Goal: Information Seeking & Learning: Learn about a topic

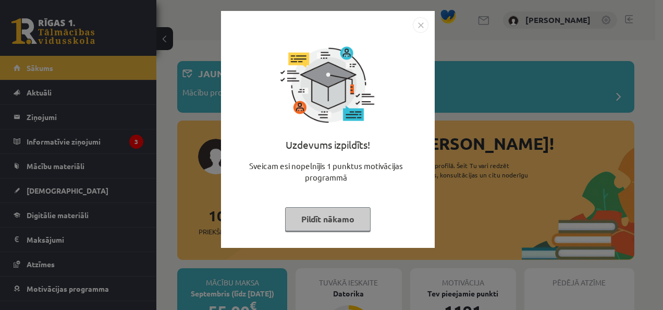
drag, startPoint x: 59, startPoint y: 134, endPoint x: 46, endPoint y: 150, distance: 20.8
click at [46, 150] on div "Uzdevums izpildīts! Sveicam esi nopelnījis 1 punktus motivācijas programmā Pild…" at bounding box center [331, 155] width 663 height 310
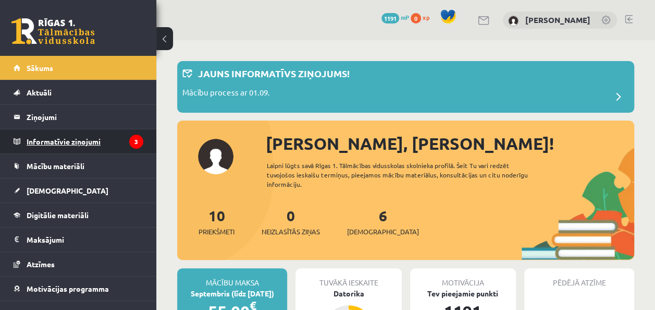
click at [46, 150] on legend "Informatīvie ziņojumi 3" at bounding box center [85, 141] width 117 height 24
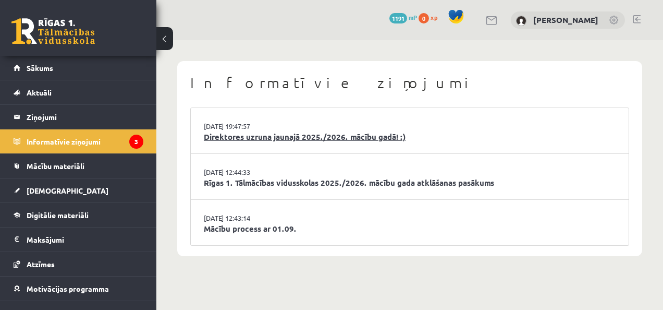
click at [324, 135] on link "Direktores uzruna jaunajā 2025./2026. mācību gadā! :)" at bounding box center [410, 137] width 412 height 12
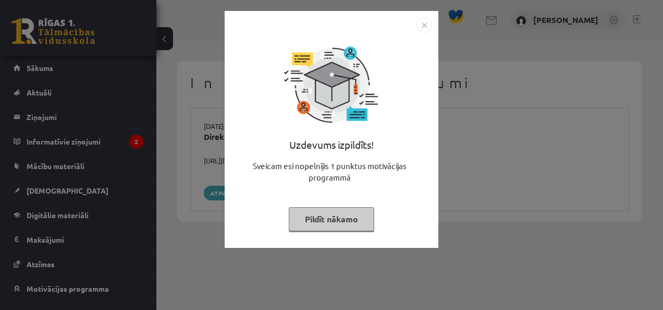
click at [520, 232] on div "Uzdevums izpildīts! Sveicam esi nopelnījis 1 punktus motivācijas programmā Pild…" at bounding box center [331, 155] width 663 height 310
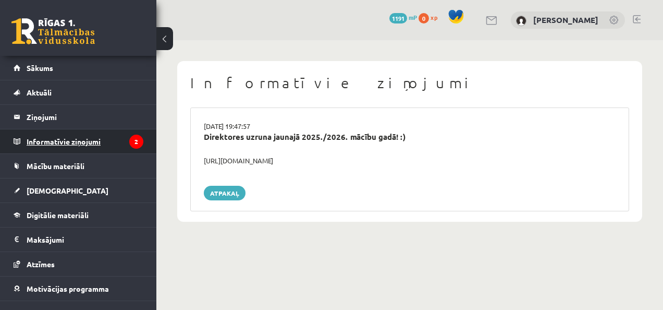
click at [110, 142] on legend "Informatīvie ziņojumi 2" at bounding box center [85, 141] width 117 height 24
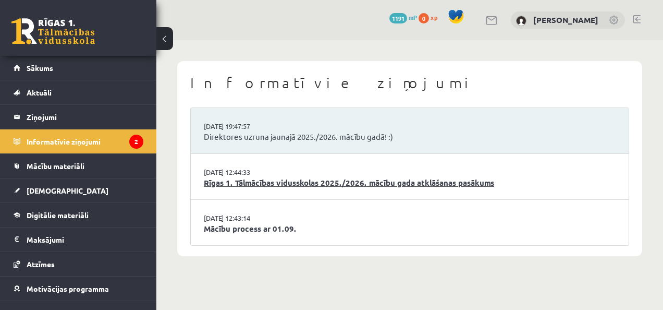
click at [272, 183] on link "Rīgas 1. Tālmācības vidusskolas 2025./2026. mācību gada atklāšanas pasākums" at bounding box center [410, 183] width 412 height 12
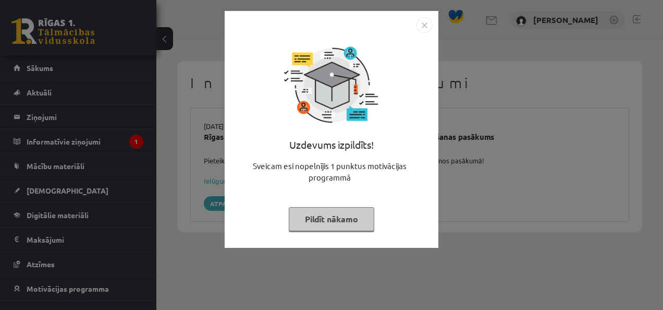
click at [247, 260] on div "Uzdevums izpildīts! Sveicam esi nopelnījis 1 punktus motivācijas programmā Pild…" at bounding box center [331, 155] width 663 height 310
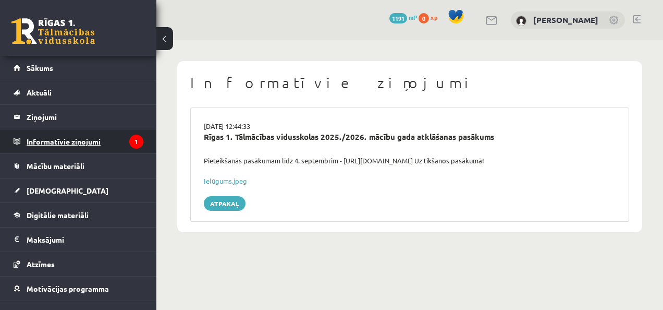
click at [95, 141] on legend "Informatīvie ziņojumi 1" at bounding box center [85, 141] width 117 height 24
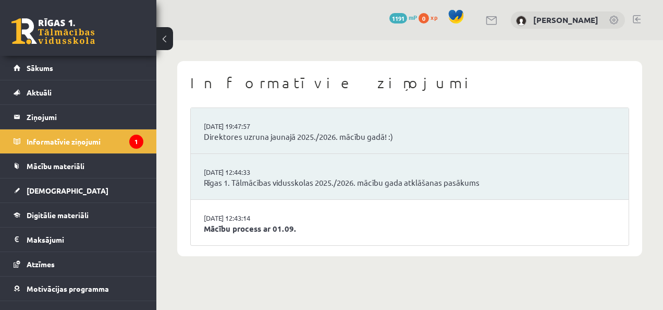
click at [284, 220] on li "[DATE] 12:43:14 Mācību process ar 01.09." at bounding box center [410, 222] width 438 height 45
click at [261, 233] on link "Mācību process ar 01.09." at bounding box center [410, 229] width 412 height 12
click at [245, 222] on link "29.08.2025 12:43:14" at bounding box center [243, 218] width 78 height 10
click at [244, 228] on link "Mācību process ar 01.09." at bounding box center [410, 229] width 412 height 12
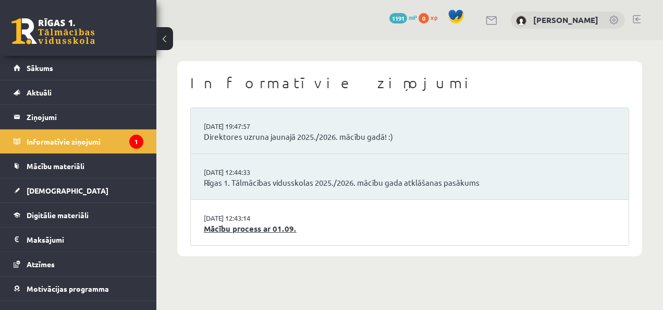
click at [323, 224] on link "Mācību process ar 01.09." at bounding box center [410, 229] width 412 height 12
click at [209, 226] on link "Mācību process ar 01.09." at bounding box center [410, 229] width 412 height 12
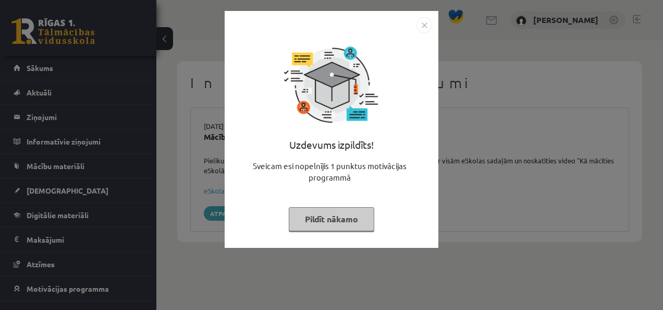
click at [336, 221] on button "Pildīt nākamo" at bounding box center [332, 219] width 86 height 24
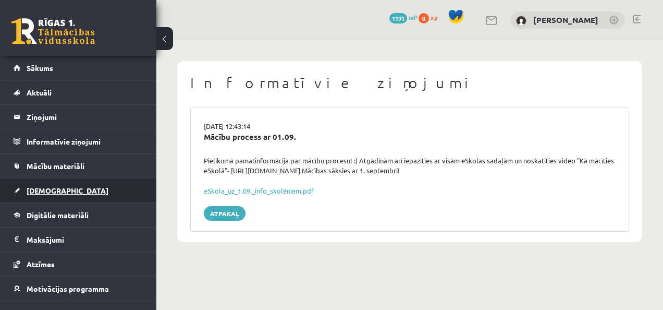
click at [39, 196] on link "[DEMOGRAPHIC_DATA]" at bounding box center [79, 190] width 130 height 24
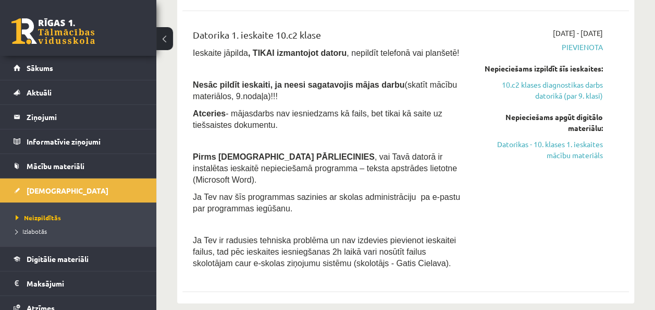
scroll to position [631, 0]
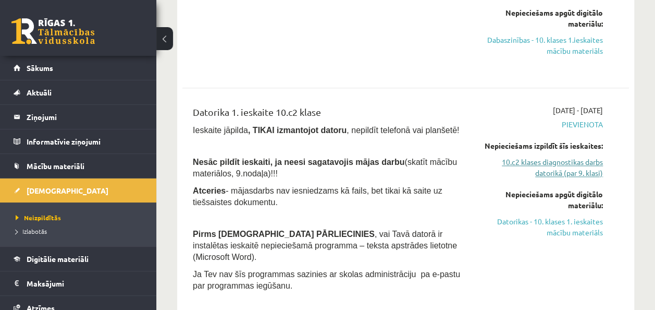
click at [570, 171] on link "10.c2 klases diagnostikas darbs datorikā (par 9. klasi)" at bounding box center [540, 167] width 126 height 22
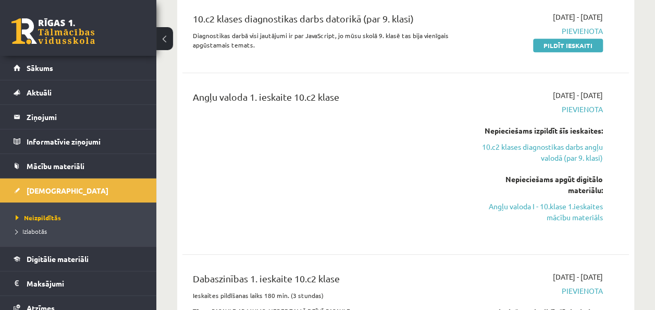
click at [570, 171] on div "2025-09-01 - 2025-09-15 Pievienota Nepieciešams izpildīt šīs ieskaites: 10.c2 k…" at bounding box center [540, 164] width 142 height 148
drag, startPoint x: 570, startPoint y: 171, endPoint x: 543, endPoint y: 188, distance: 32.1
click at [543, 188] on div "Nepieciešams apgūt digitālo materiālu:" at bounding box center [540, 185] width 126 height 22
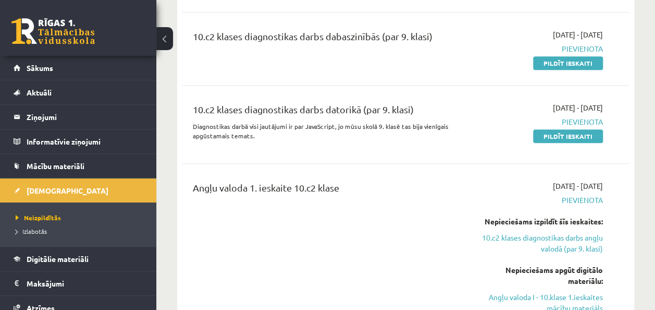
scroll to position [258, 0]
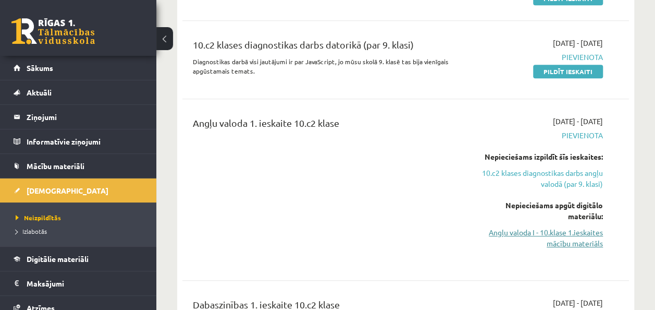
click at [573, 241] on link "Angļu valoda I - 10.klase 1.ieskaites mācību materiāls" at bounding box center [540, 238] width 126 height 22
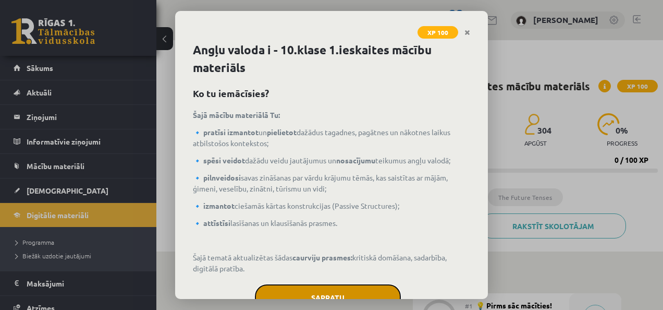
click at [354, 290] on button "Sapratu" at bounding box center [328, 297] width 146 height 26
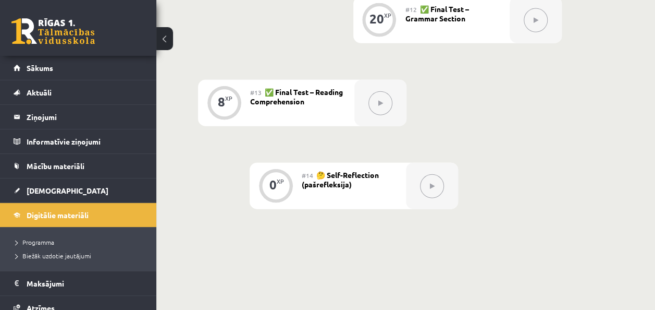
scroll to position [1214, 0]
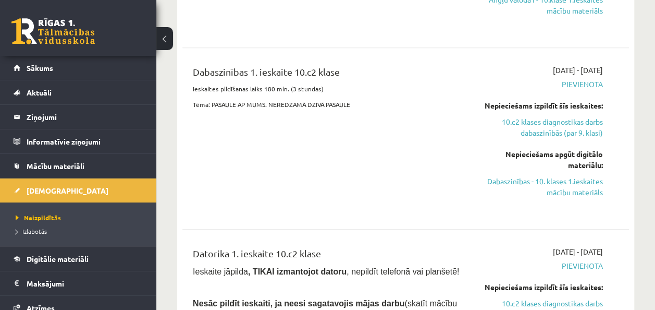
scroll to position [477, 0]
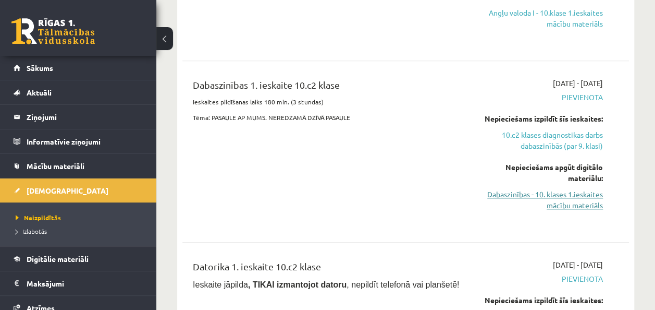
click at [587, 200] on link "Dabaszinības - 10. klases 1.ieskaites mācību materiāls" at bounding box center [540, 200] width 126 height 22
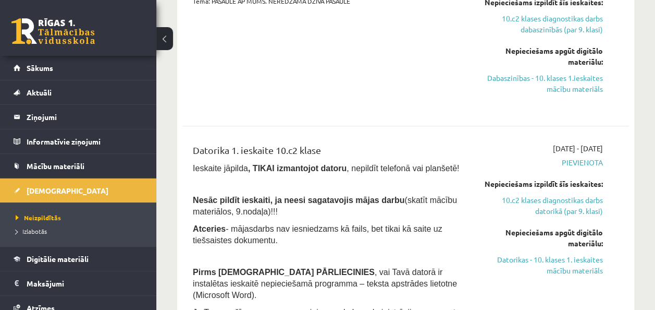
scroll to position [709, 0]
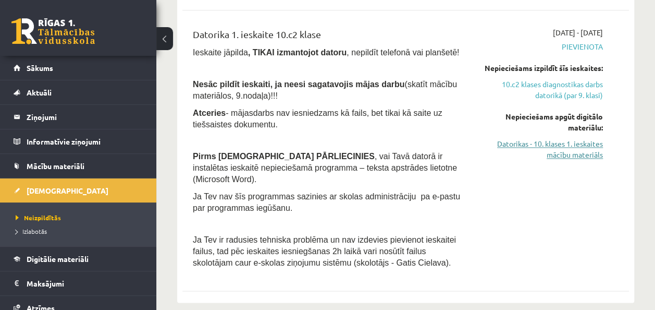
click at [575, 145] on link "Datorikas - 10. klases 1. ieskaites mācību materiāls" at bounding box center [540, 149] width 126 height 22
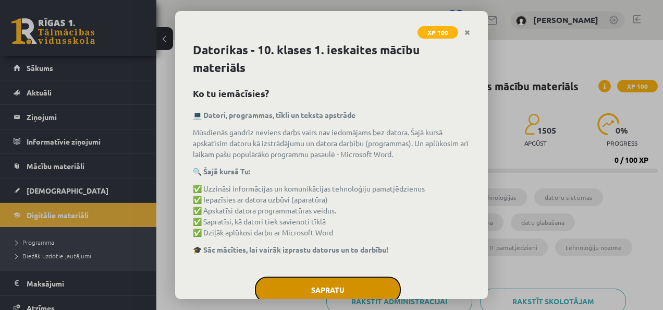
click at [308, 291] on button "Sapratu" at bounding box center [328, 289] width 146 height 26
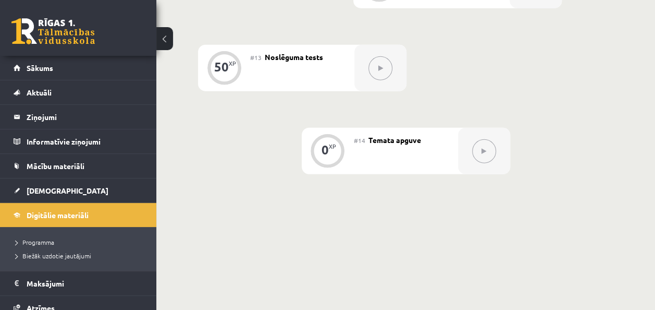
scroll to position [1316, 0]
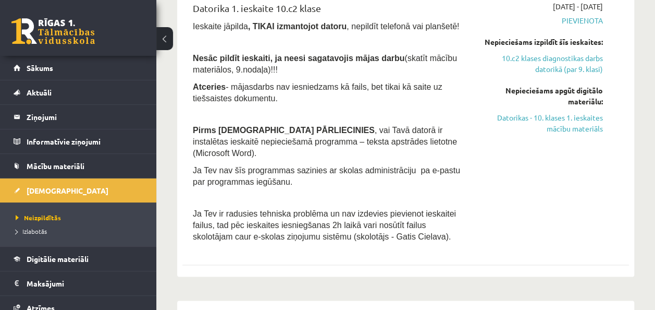
scroll to position [606, 0]
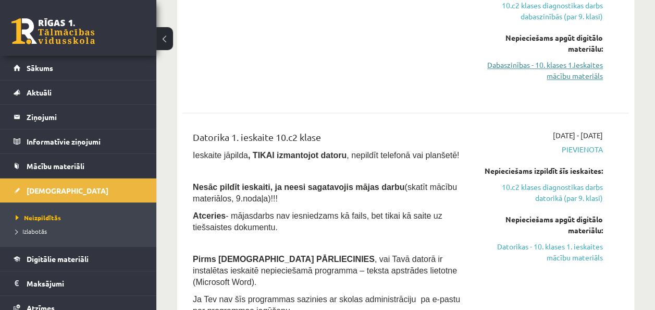
click at [578, 67] on link "Dabaszinības - 10. klases 1.ieskaites mācību materiāls" at bounding box center [540, 70] width 126 height 22
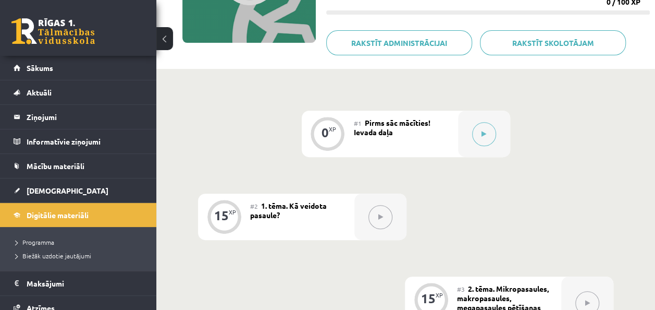
scroll to position [173, 0]
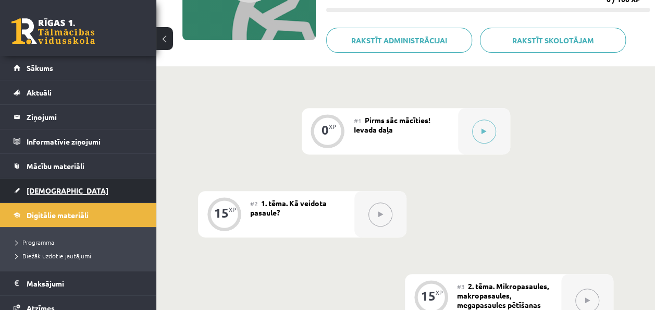
click at [29, 188] on span "[DEMOGRAPHIC_DATA]" at bounding box center [68, 190] width 82 height 9
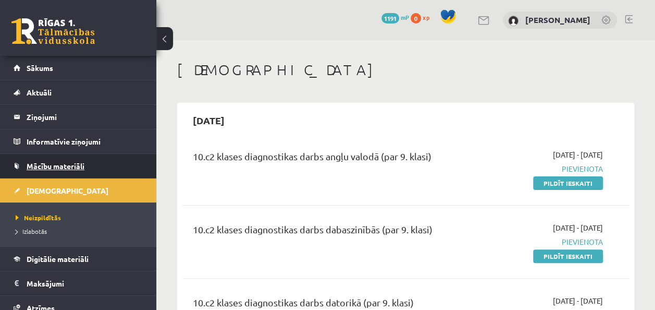
click at [51, 160] on link "Mācību materiāli" at bounding box center [79, 166] width 130 height 24
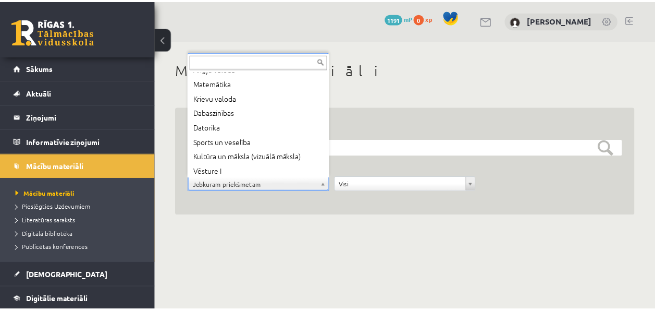
scroll to position [56, 0]
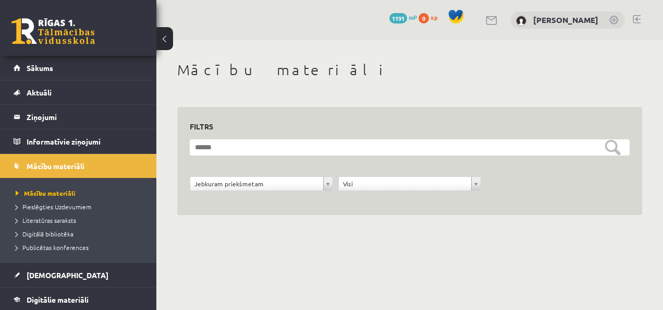
click at [332, 191] on div "**********" at bounding box center [261, 186] width 149 height 20
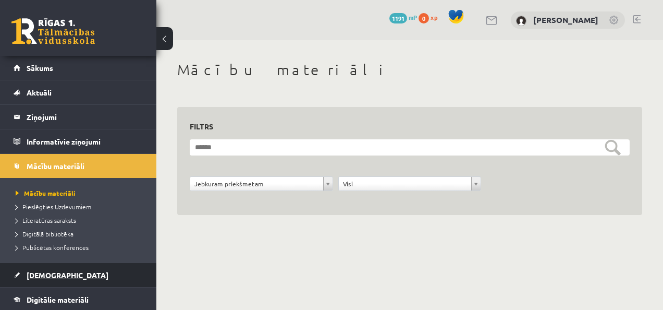
click at [46, 272] on span "[DEMOGRAPHIC_DATA]" at bounding box center [68, 274] width 82 height 9
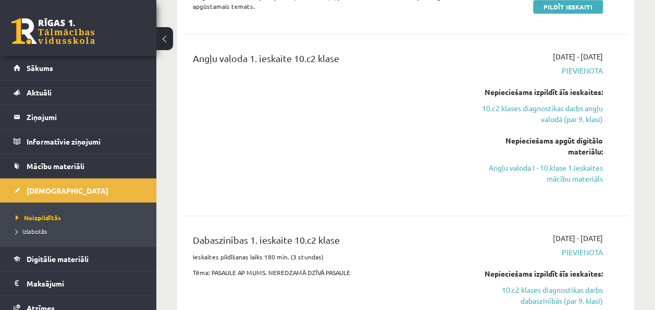
scroll to position [335, 0]
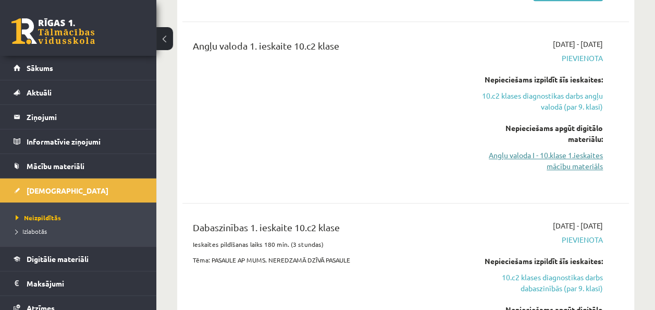
click at [565, 157] on link "Angļu valoda I - 10.klase 1.ieskaites mācību materiāls" at bounding box center [540, 161] width 126 height 22
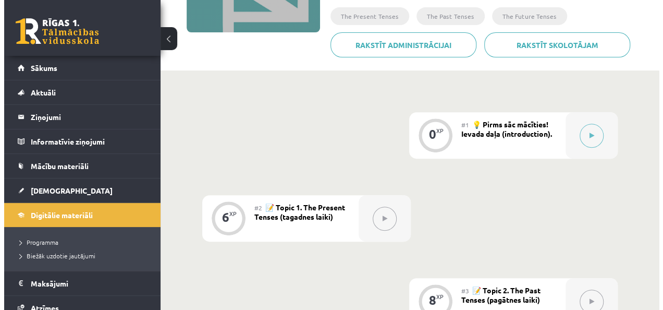
scroll to position [197, 0]
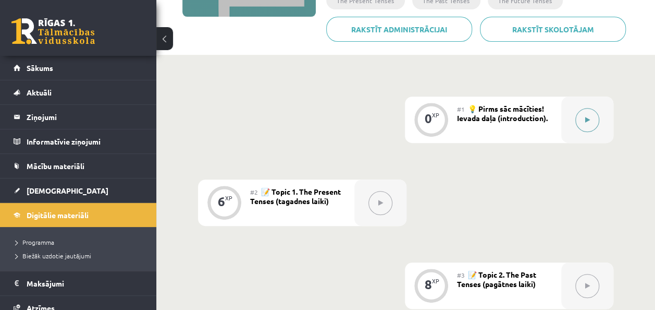
click at [580, 118] on button at bounding box center [588, 120] width 24 height 24
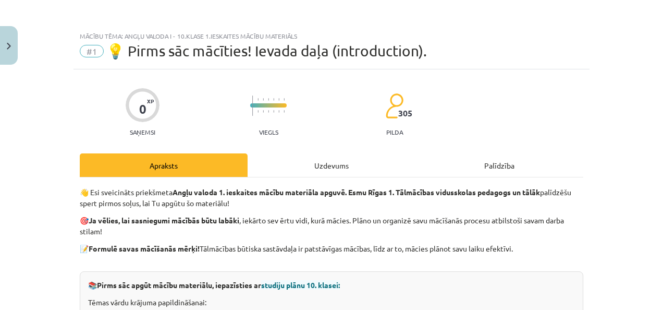
click at [334, 166] on div "Uzdevums" at bounding box center [332, 164] width 168 height 23
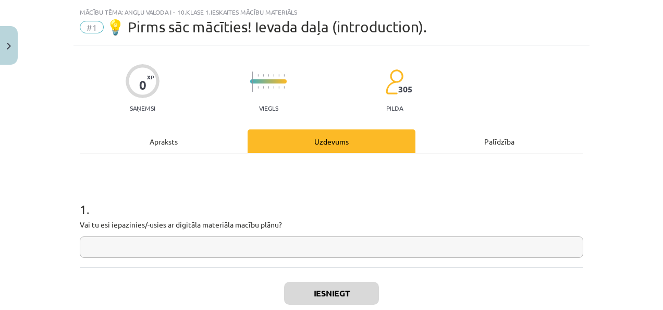
scroll to position [26, 0]
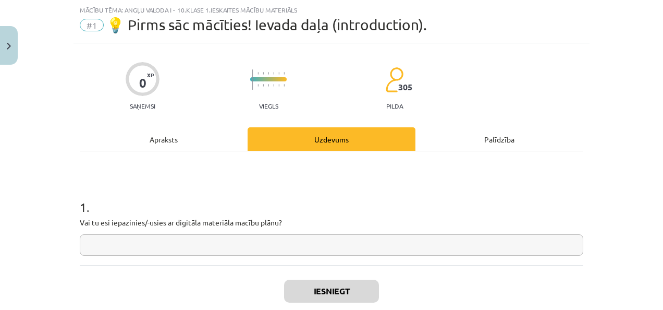
click at [286, 244] on input "text" at bounding box center [332, 244] width 504 height 21
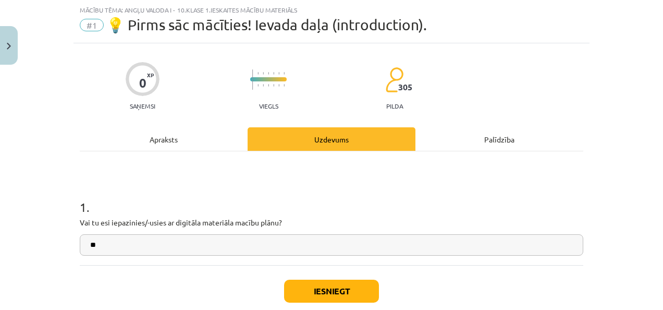
type input "**"
click at [307, 281] on button "Iesniegt" at bounding box center [331, 291] width 95 height 23
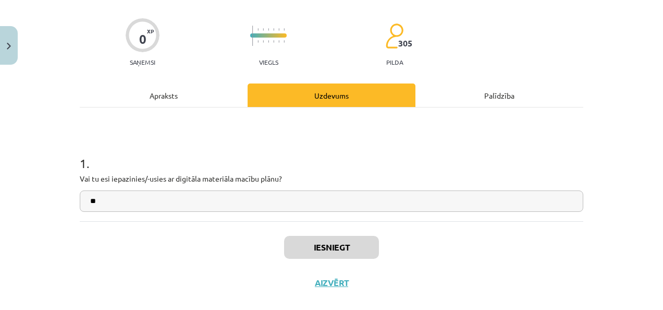
scroll to position [73, 0]
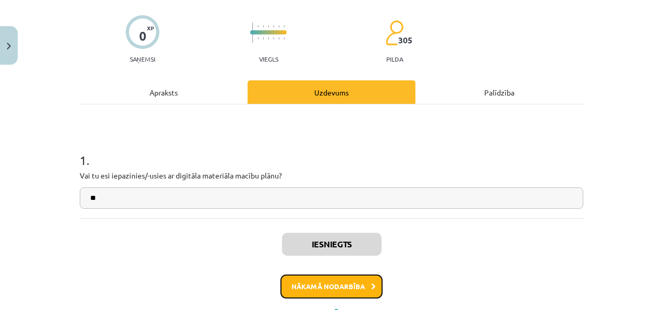
click at [325, 284] on button "Nākamā nodarbība" at bounding box center [332, 286] width 102 height 24
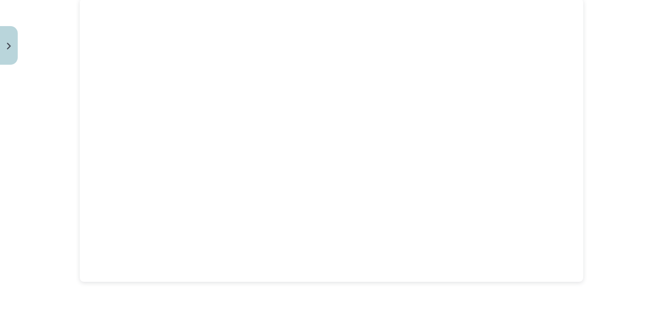
scroll to position [385, 0]
drag, startPoint x: 661, startPoint y: 169, endPoint x: 649, endPoint y: 78, distance: 92.0
click at [649, 78] on div "Mācību tēma: Angļu valoda i - 10.klase 1.ieskaites mācību materiāls #2 📝 Topic …" at bounding box center [331, 155] width 663 height 310
drag, startPoint x: 657, startPoint y: 153, endPoint x: 661, endPoint y: 82, distance: 71.6
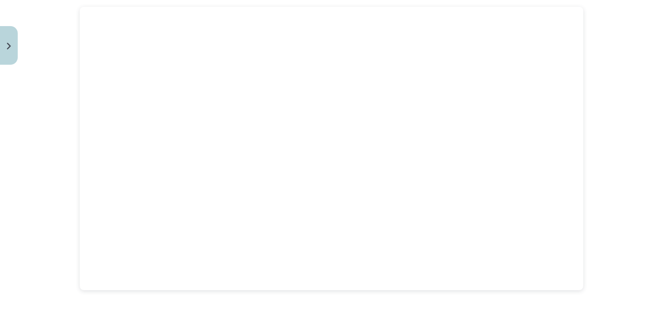
click at [655, 82] on div "Mācību tēma: Angļu valoda i - 10.klase 1.ieskaites mācību materiāls #2 📝 Topic …" at bounding box center [331, 155] width 663 height 310
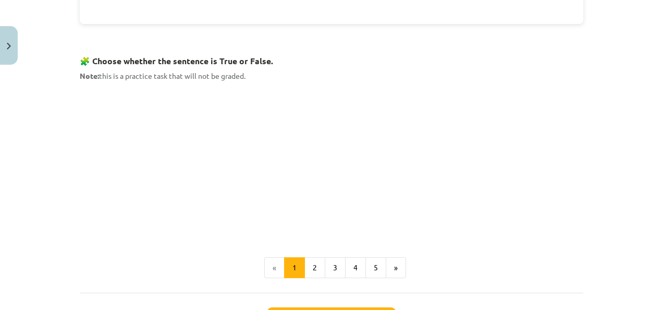
scroll to position [660, 0]
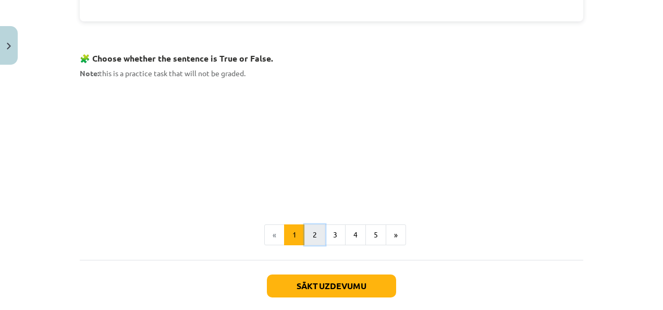
click at [313, 236] on button "2" at bounding box center [315, 234] width 21 height 21
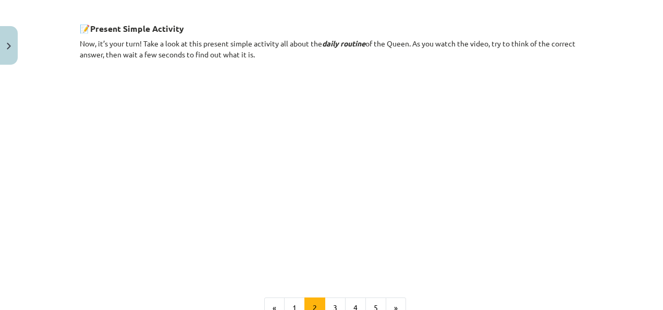
scroll to position [592, 0]
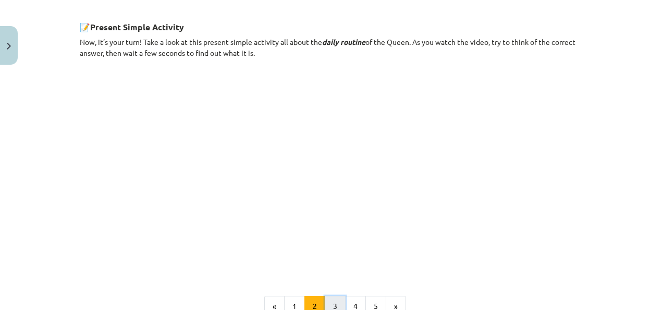
click at [332, 301] on button "3" at bounding box center [335, 306] width 21 height 21
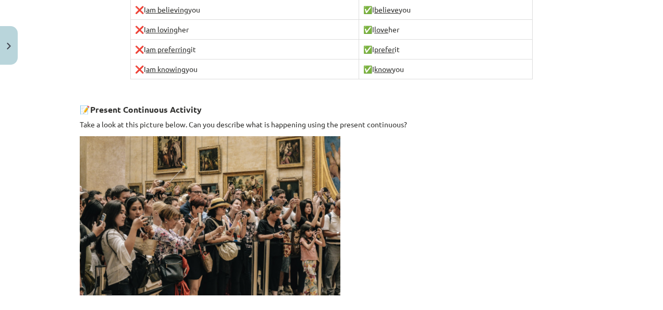
scroll to position [699, 0]
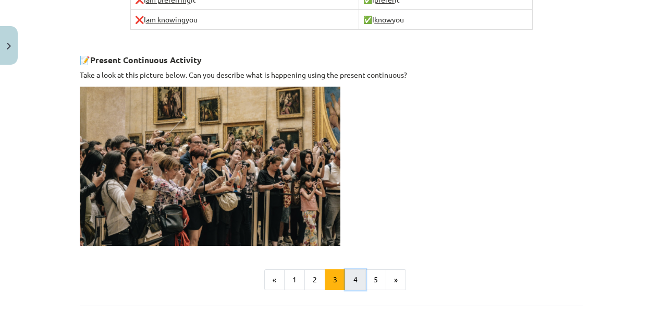
click at [351, 271] on button "4" at bounding box center [355, 279] width 21 height 21
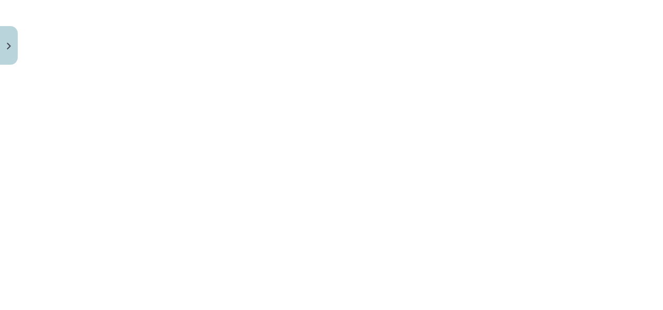
scroll to position [932, 0]
click at [368, 302] on button "5" at bounding box center [376, 312] width 21 height 21
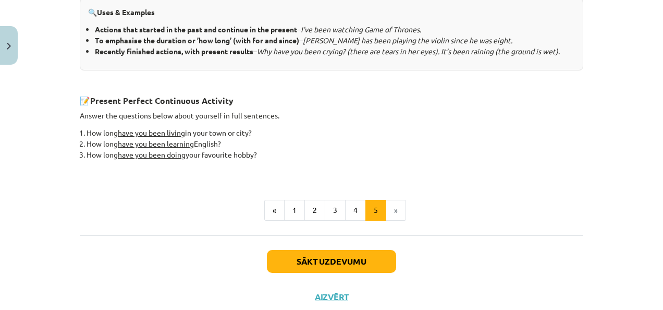
scroll to position [513, 0]
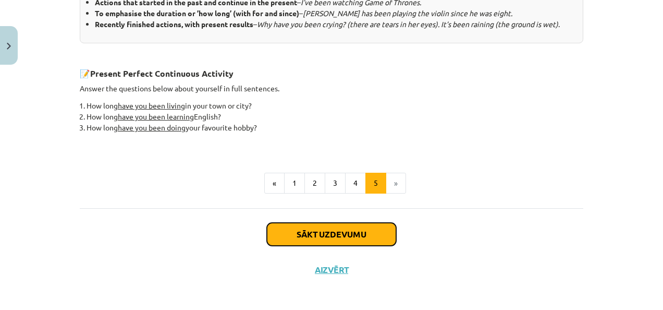
click at [382, 235] on button "Sākt uzdevumu" at bounding box center [331, 234] width 129 height 23
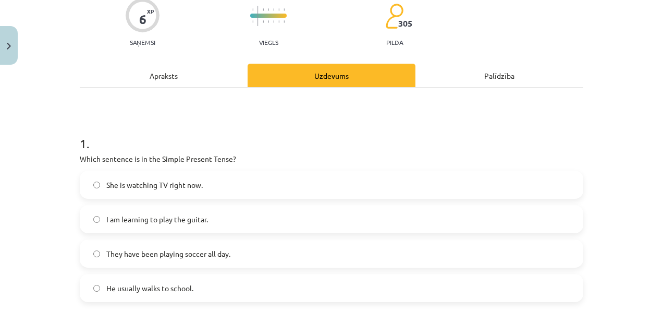
scroll to position [26, 0]
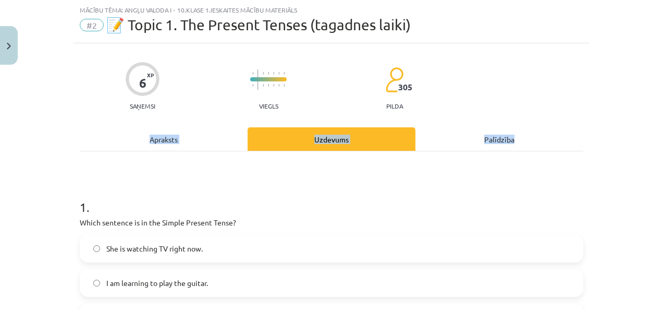
drag, startPoint x: 654, startPoint y: 100, endPoint x: 659, endPoint y: 143, distance: 43.0
click at [655, 143] on div "Mācību tēma: Angļu valoda i - 10.[PERSON_NAME] 1.ieskaites mācību materiāls #2 …" at bounding box center [331, 155] width 663 height 310
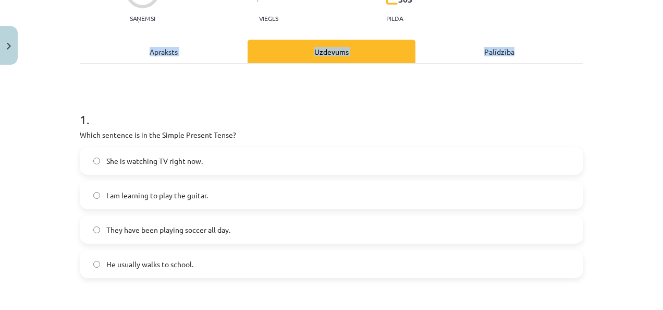
scroll to position [126, 0]
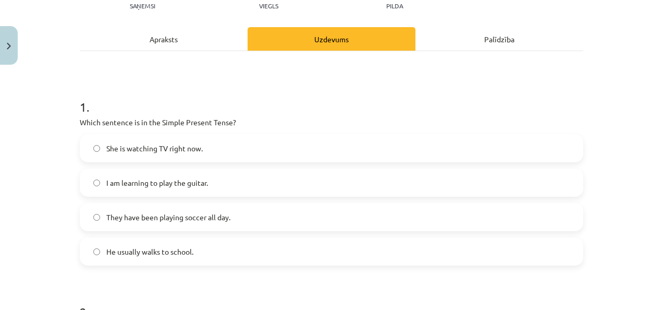
click at [621, 110] on div "Mācību tēma: Angļu valoda i - 10.[PERSON_NAME] 1.ieskaites mācību materiāls #2 …" at bounding box center [331, 155] width 663 height 310
click at [179, 254] on span "He usually walks to school." at bounding box center [149, 251] width 87 height 11
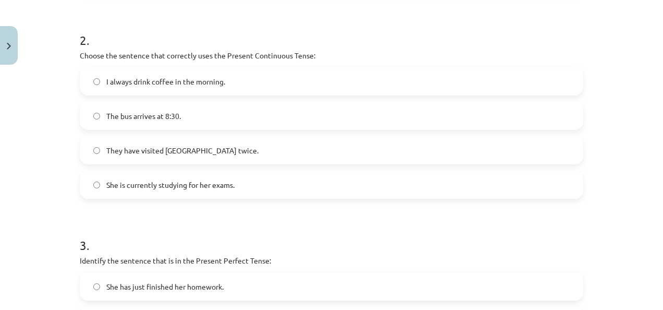
scroll to position [400, 0]
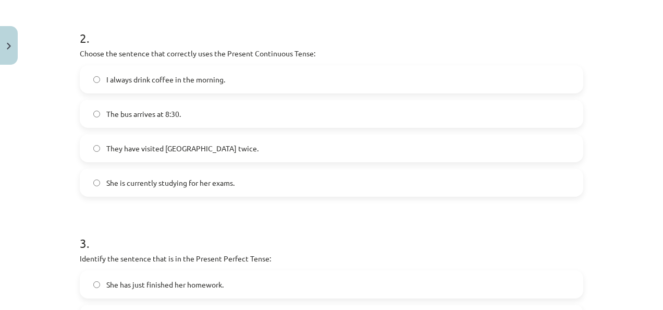
click at [177, 183] on span "She is currently studying for her exams." at bounding box center [170, 182] width 128 height 11
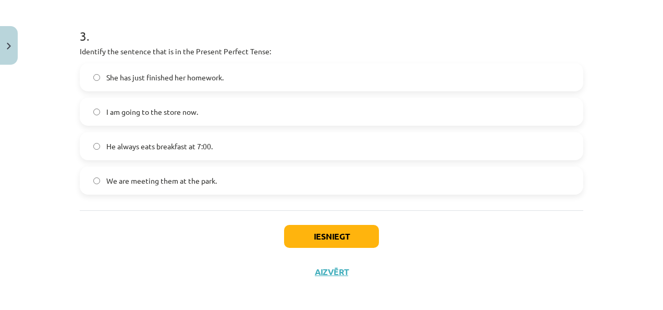
scroll to position [612, 0]
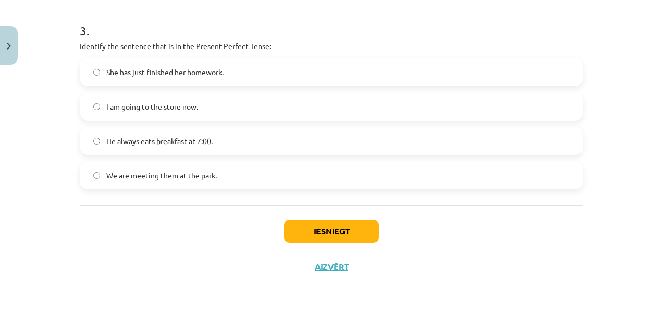
click at [167, 76] on span "She has just finished her homework." at bounding box center [164, 72] width 117 height 11
click at [291, 232] on button "Iesniegt" at bounding box center [331, 231] width 95 height 23
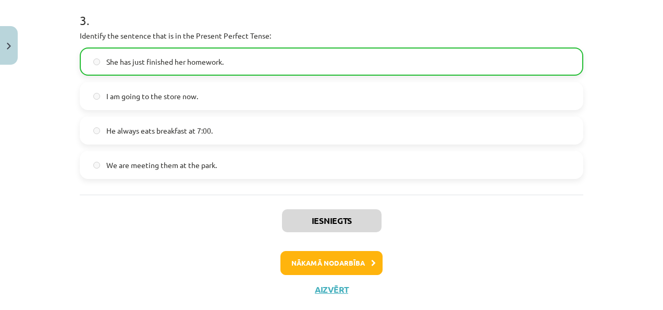
scroll to position [645, 0]
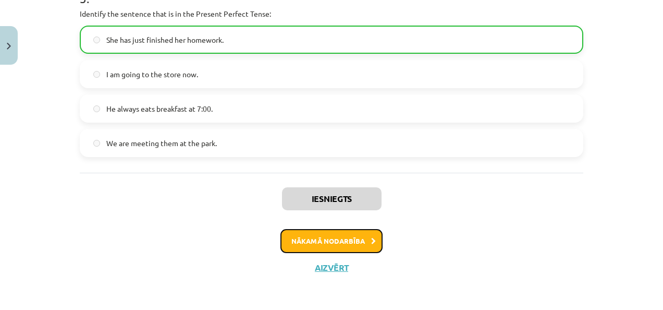
click at [341, 237] on button "Nākamā nodarbība" at bounding box center [332, 241] width 102 height 24
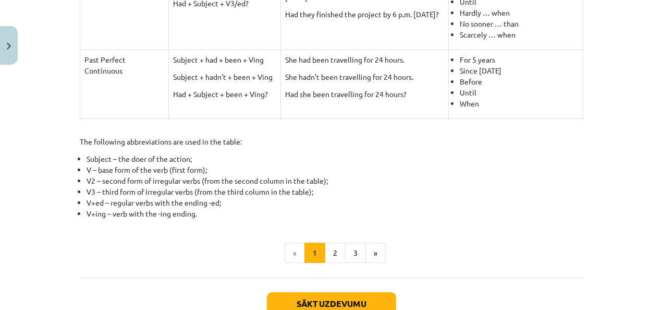
scroll to position [504, 0]
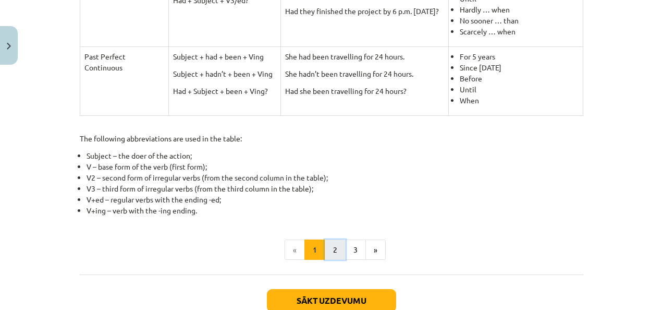
click at [329, 250] on button "2" at bounding box center [335, 249] width 21 height 21
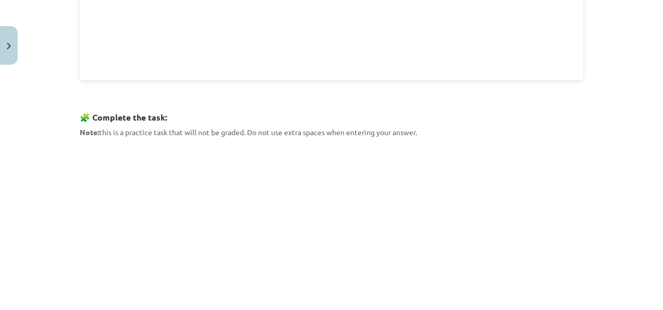
scroll to position [555, 0]
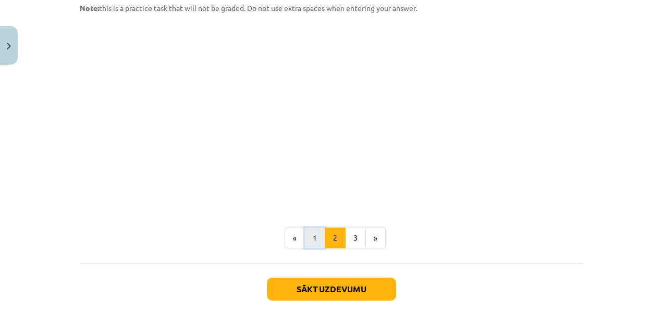
click at [315, 236] on button "1" at bounding box center [315, 237] width 21 height 21
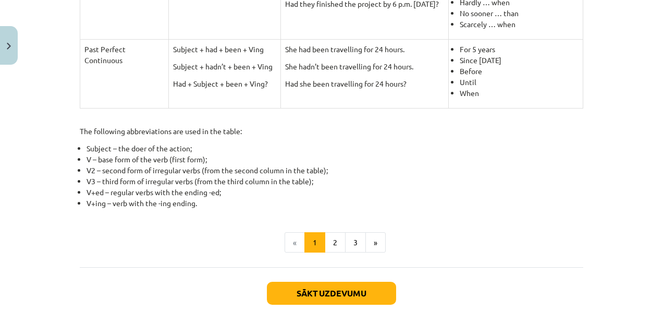
scroll to position [572, 0]
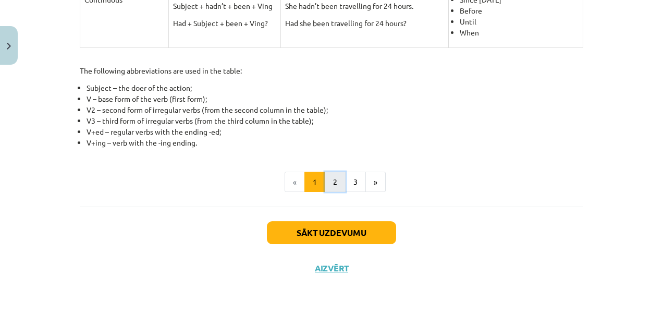
click at [330, 184] on button "2" at bounding box center [335, 182] width 21 height 21
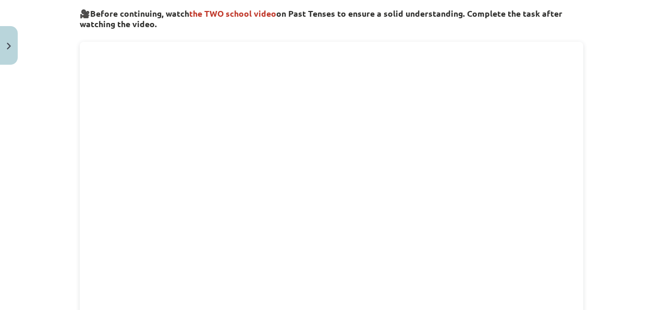
scroll to position [484, 0]
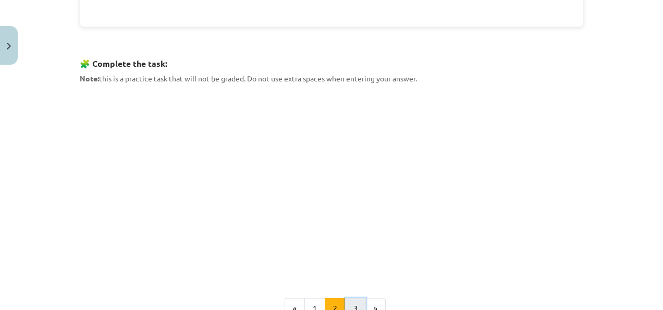
click at [350, 300] on button "3" at bounding box center [355, 308] width 21 height 21
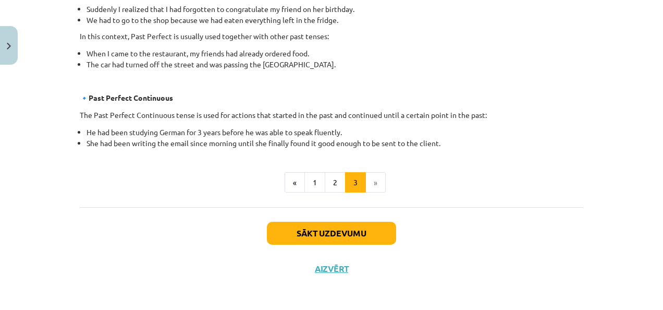
scroll to position [678, 0]
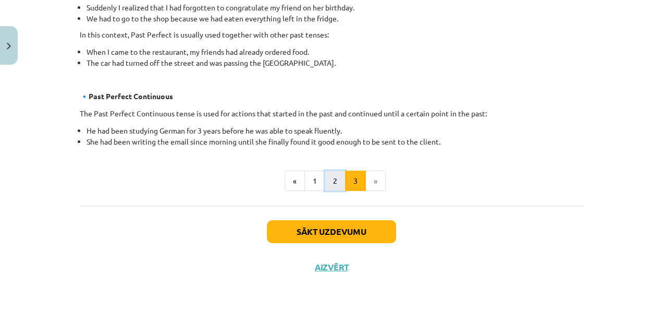
click at [329, 184] on button "2" at bounding box center [335, 181] width 21 height 21
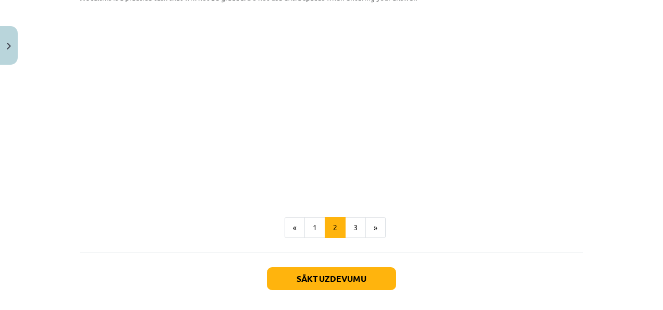
scroll to position [574, 0]
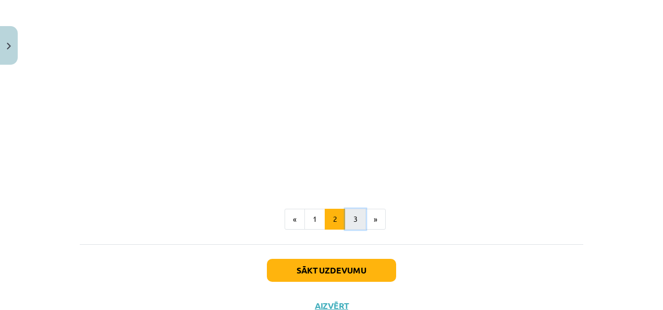
click at [349, 215] on button "3" at bounding box center [355, 219] width 21 height 21
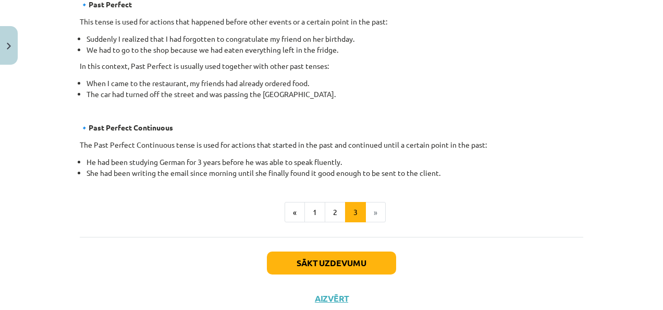
scroll to position [660, 0]
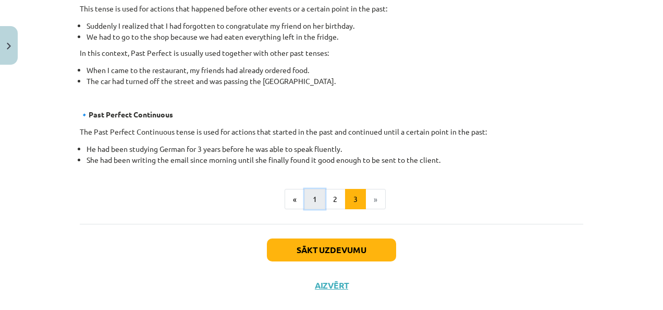
click at [316, 203] on button "1" at bounding box center [315, 199] width 21 height 21
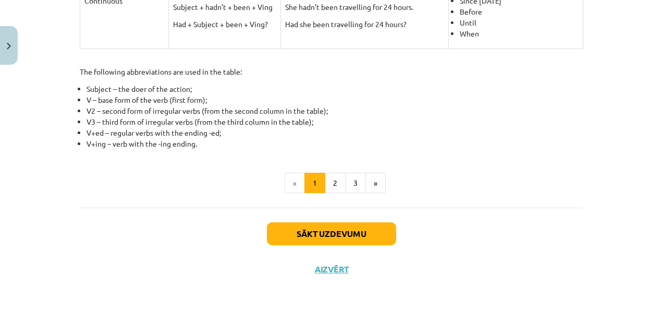
scroll to position [572, 0]
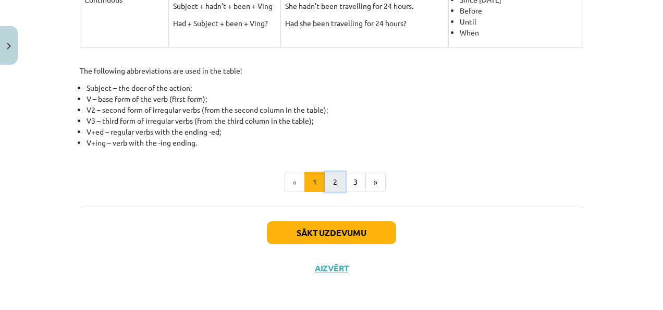
click at [336, 185] on button "2" at bounding box center [335, 182] width 21 height 21
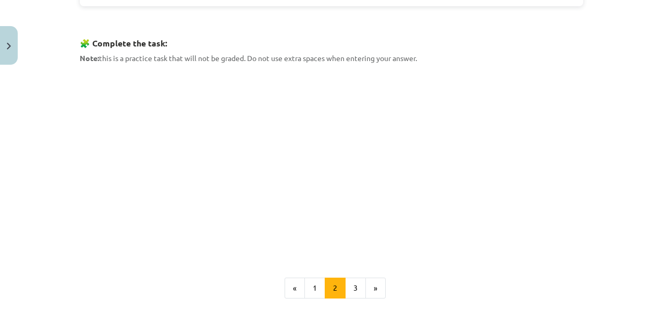
scroll to position [507, 0]
click at [312, 281] on button "1" at bounding box center [315, 285] width 21 height 21
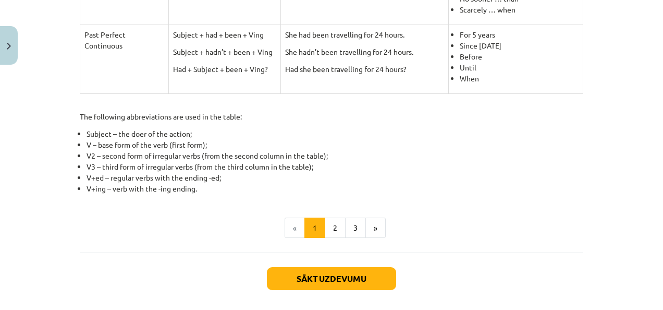
scroll to position [533, 0]
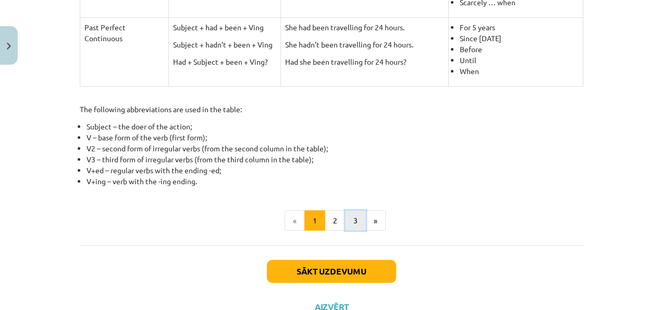
click at [351, 221] on button "3" at bounding box center [355, 220] width 21 height 21
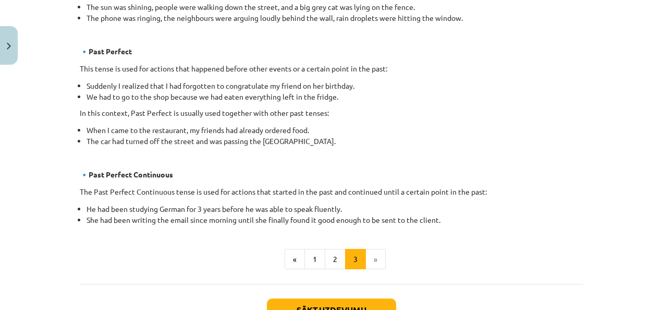
scroll to position [678, 0]
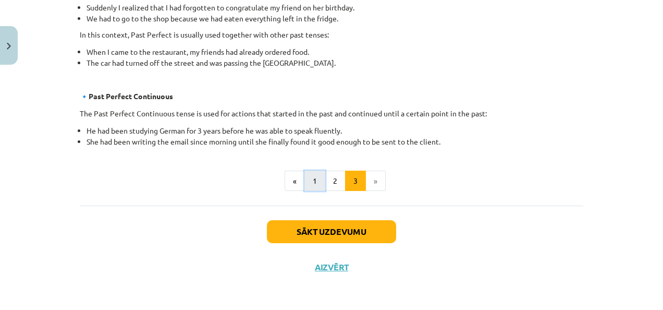
click at [313, 178] on button "1" at bounding box center [315, 181] width 21 height 21
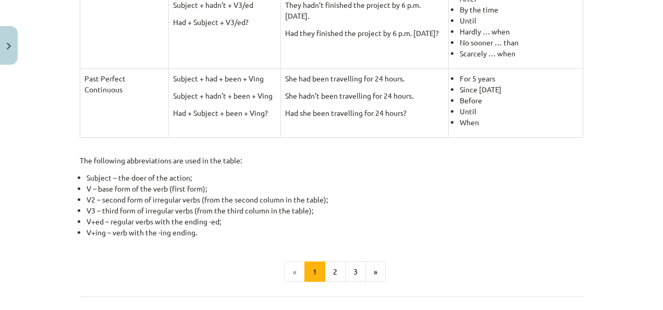
scroll to position [474, 0]
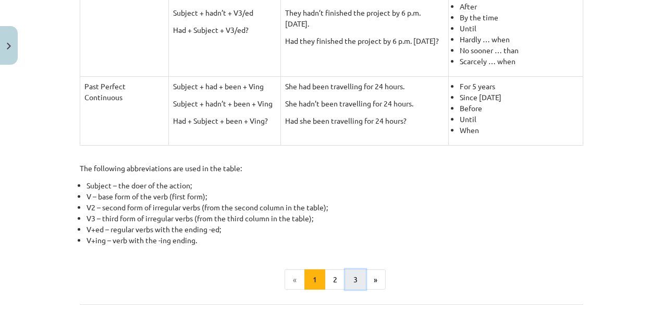
click at [350, 269] on button "3" at bounding box center [355, 279] width 21 height 21
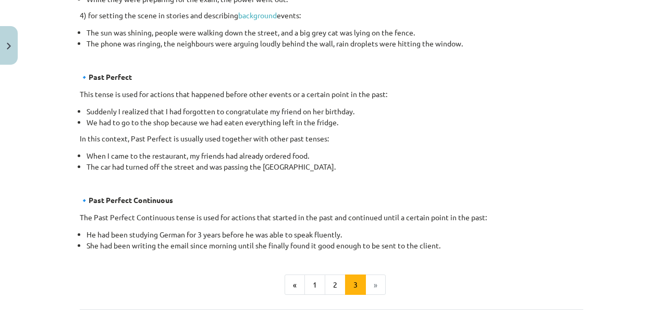
scroll to position [578, 0]
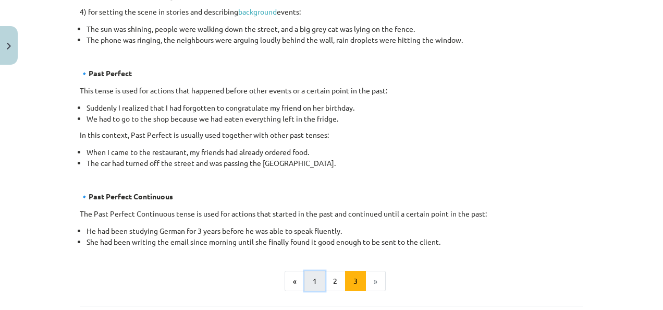
click at [310, 274] on button "1" at bounding box center [315, 281] width 21 height 21
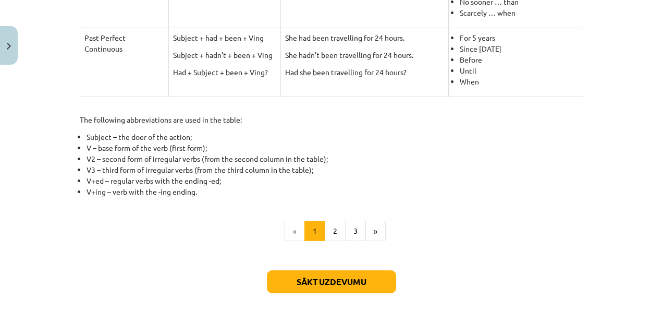
scroll to position [521, 0]
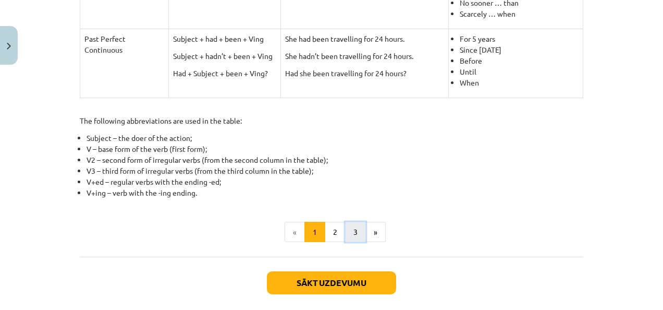
click at [354, 236] on button "3" at bounding box center [355, 232] width 21 height 21
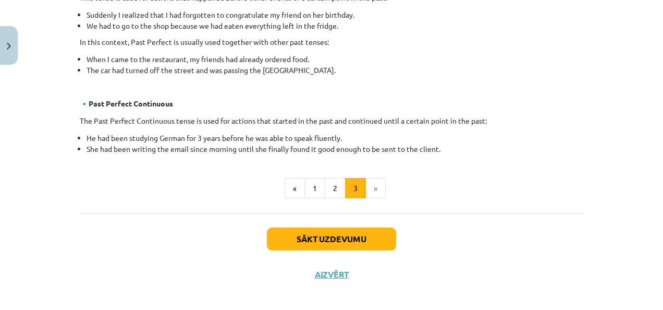
scroll to position [678, 0]
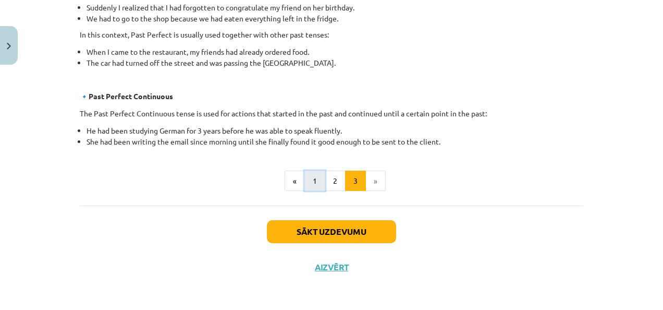
click at [311, 181] on button "1" at bounding box center [315, 181] width 21 height 21
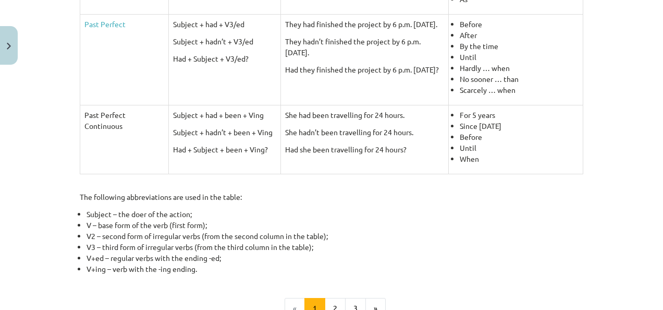
scroll to position [563, 0]
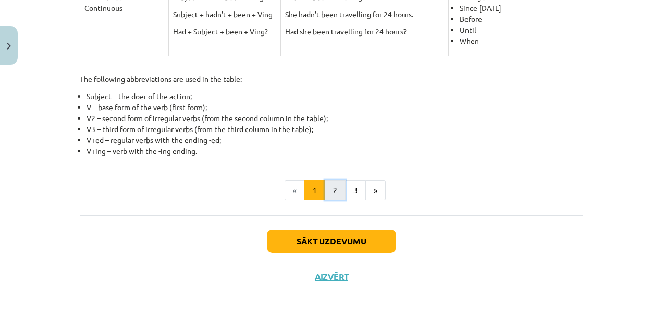
click at [335, 189] on button "2" at bounding box center [335, 190] width 21 height 21
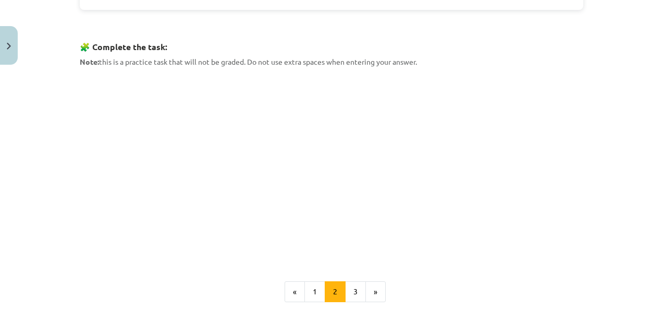
scroll to position [506, 0]
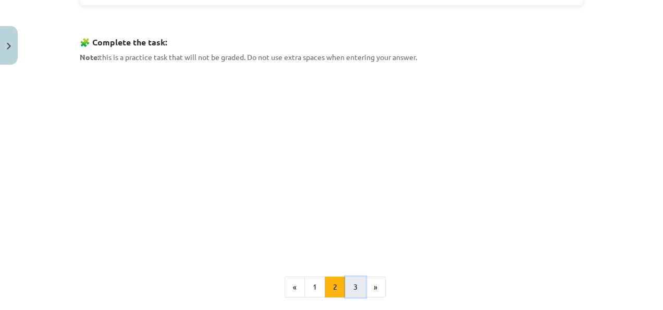
click at [358, 287] on button "3" at bounding box center [355, 286] width 21 height 21
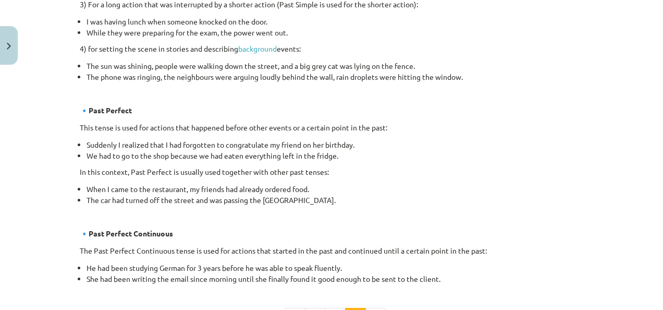
scroll to position [678, 0]
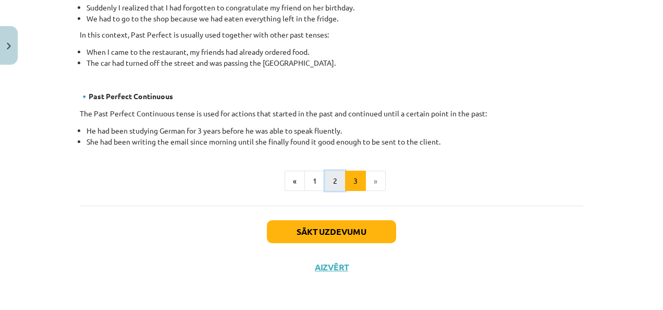
click at [331, 179] on button "2" at bounding box center [335, 181] width 21 height 21
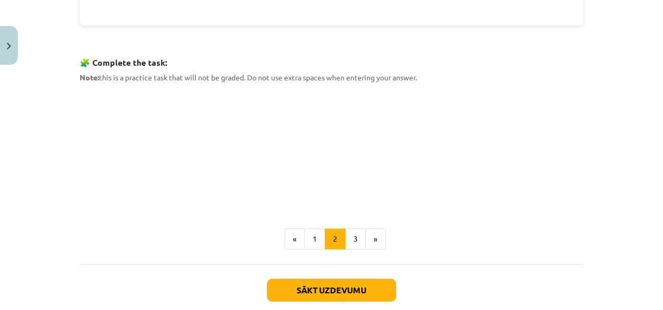
scroll to position [488, 0]
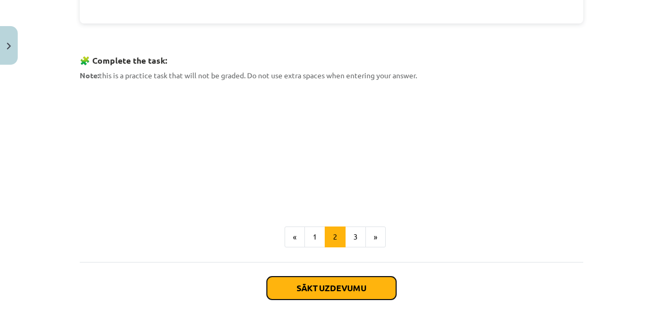
click at [380, 277] on button "Sākt uzdevumu" at bounding box center [331, 287] width 129 height 23
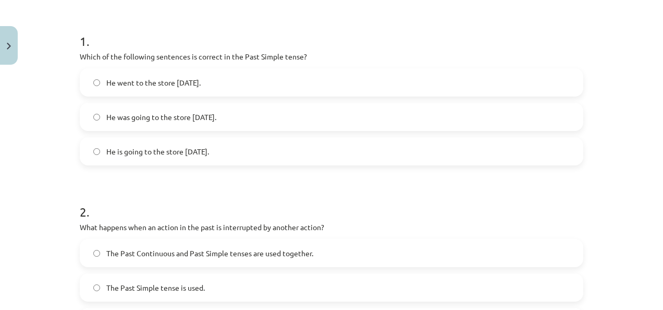
scroll to position [193, 0]
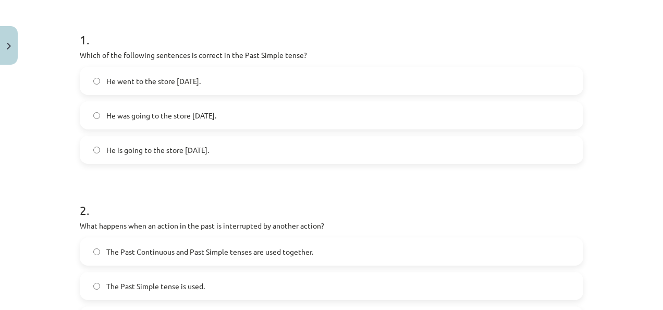
click at [167, 82] on span "He went to the store [DATE]." at bounding box center [153, 81] width 94 height 11
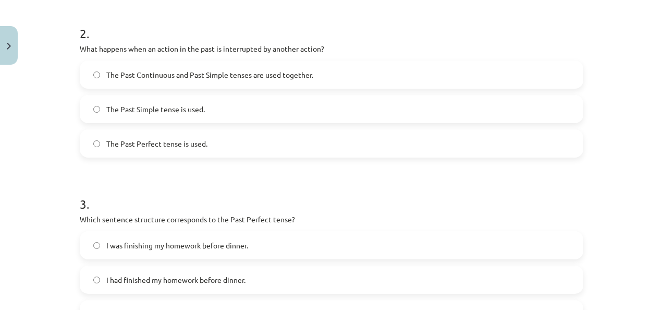
scroll to position [373, 0]
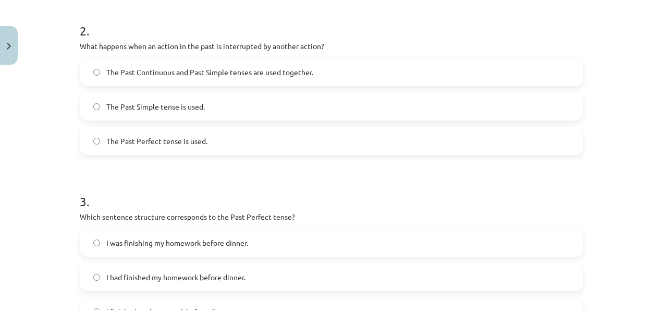
click at [218, 75] on span "The Past Continuous and Past Simple tenses are used together." at bounding box center [209, 72] width 207 height 11
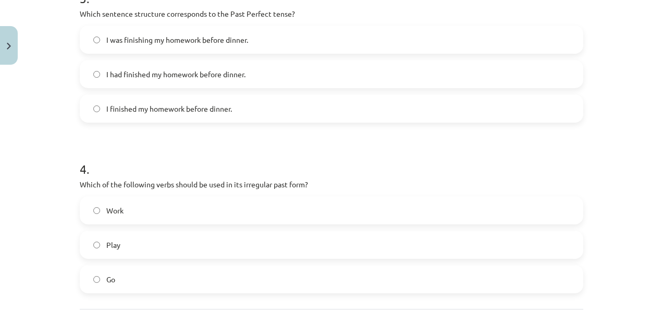
scroll to position [574, 0]
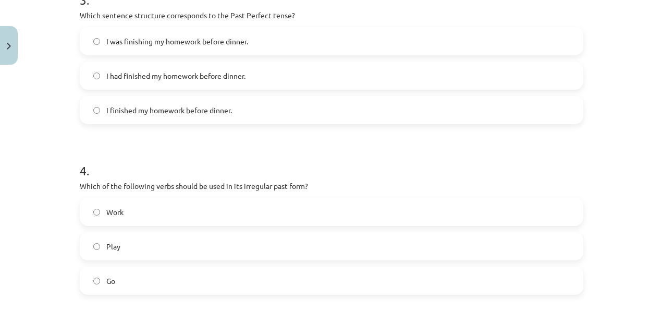
click at [179, 80] on label "I had finished my homework before dinner." at bounding box center [332, 76] width 502 height 26
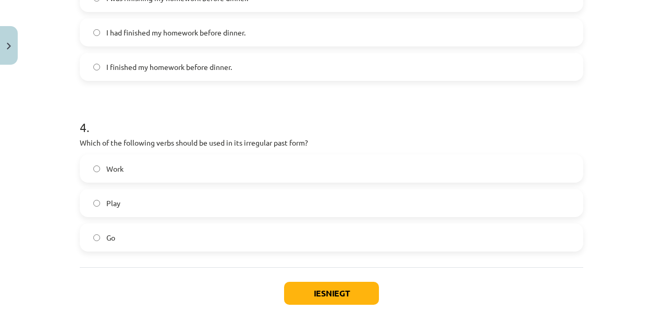
scroll to position [618, 0]
click at [202, 243] on label "Go" at bounding box center [332, 236] width 502 height 26
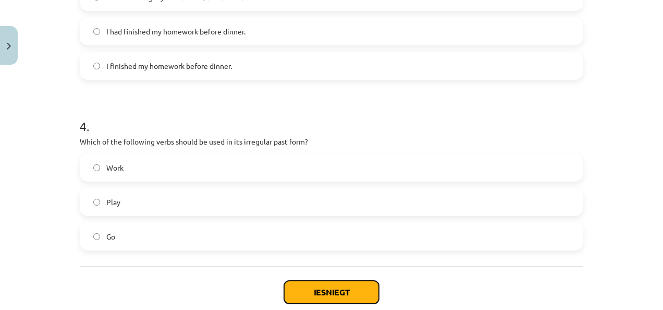
click at [314, 293] on button "Iesniegt" at bounding box center [331, 292] width 95 height 23
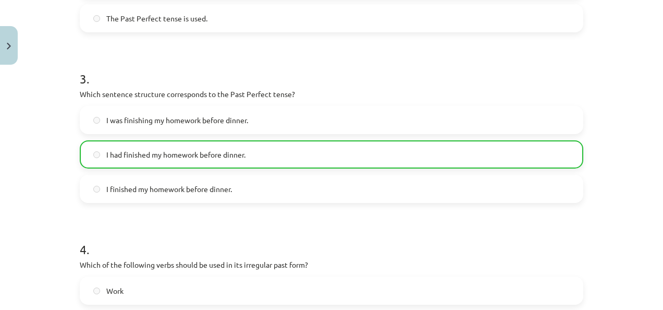
scroll to position [712, 0]
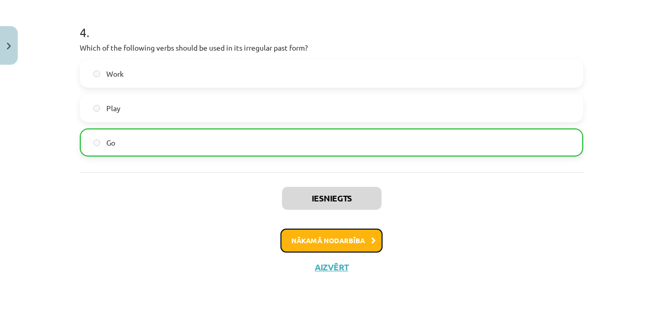
click at [360, 245] on button "Nākamā nodarbība" at bounding box center [332, 240] width 102 height 24
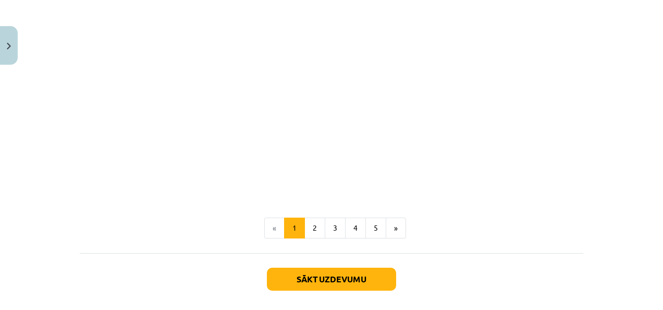
scroll to position [746, 0]
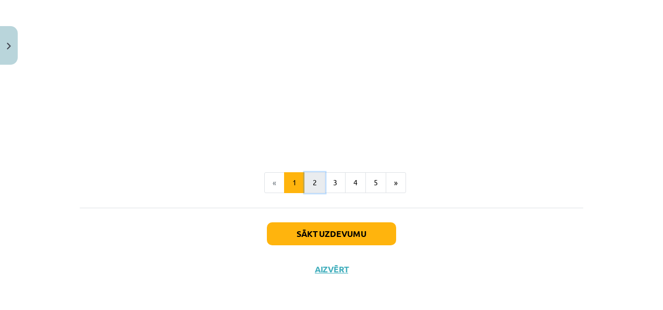
click at [310, 188] on button "2" at bounding box center [315, 182] width 21 height 21
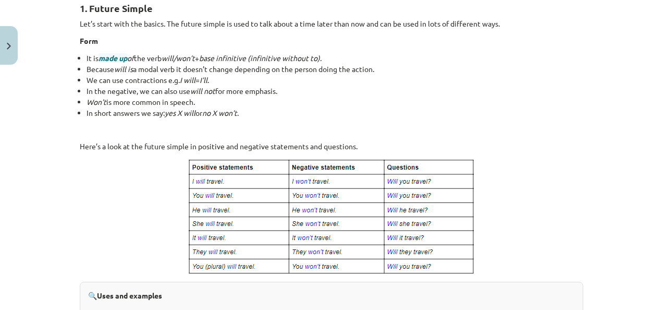
scroll to position [186, 0]
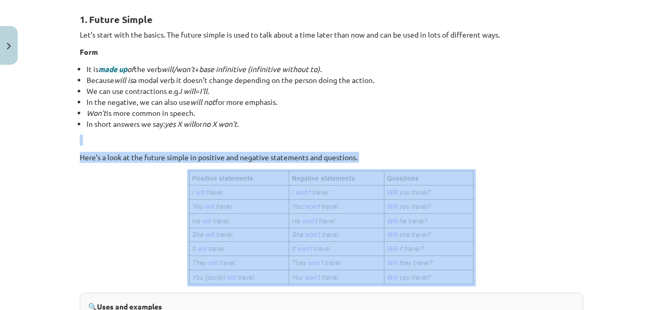
drag, startPoint x: 651, startPoint y: 120, endPoint x: 651, endPoint y: 185, distance: 65.2
click at [651, 185] on div "Mācību tēma: Angļu valoda i - 10.klase 1.ieskaites mācību materiāls #4 📝 Topic …" at bounding box center [331, 155] width 663 height 310
drag, startPoint x: 651, startPoint y: 185, endPoint x: 597, endPoint y: 156, distance: 61.3
click at [597, 156] on div "Mācību tēma: Angļu valoda i - 10.klase 1.ieskaites mācību materiāls #4 📝 Topic …" at bounding box center [331, 155] width 663 height 310
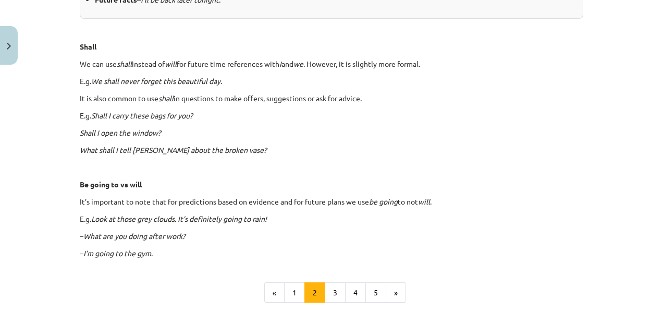
scroll to position [583, 0]
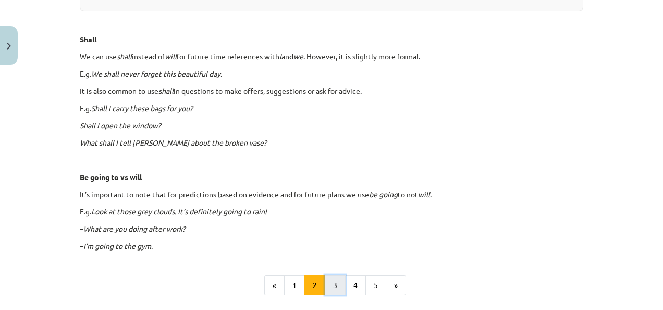
click at [328, 282] on button "3" at bounding box center [335, 285] width 21 height 21
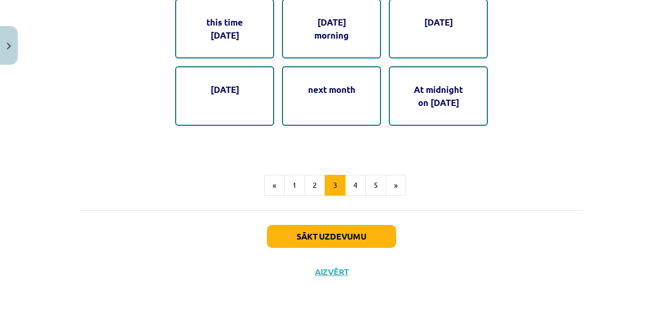
scroll to position [672, 0]
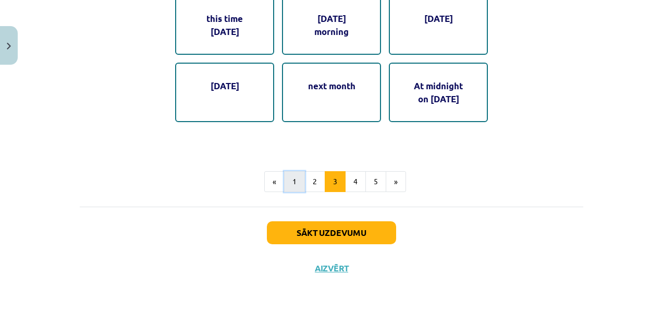
click at [285, 178] on button "1" at bounding box center [294, 181] width 21 height 21
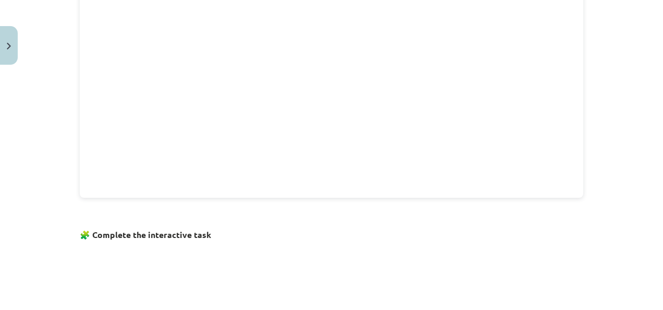
scroll to position [746, 0]
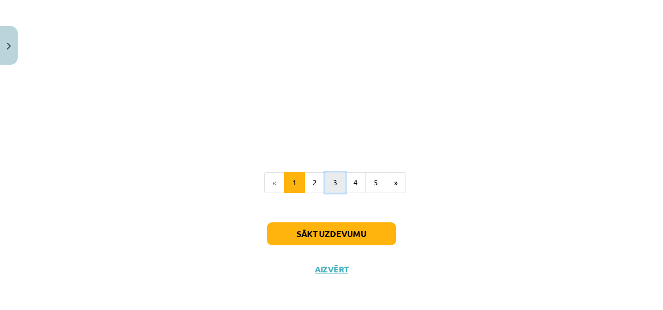
click at [336, 176] on button "3" at bounding box center [335, 182] width 21 height 21
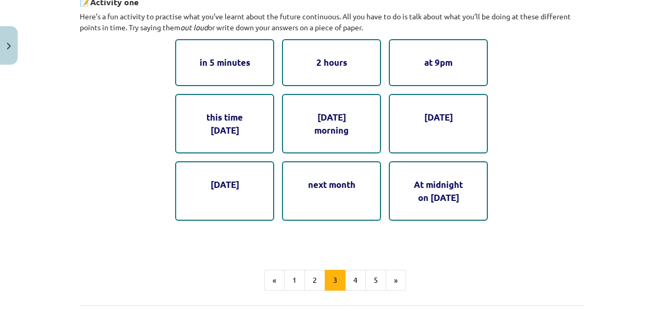
scroll to position [572, 0]
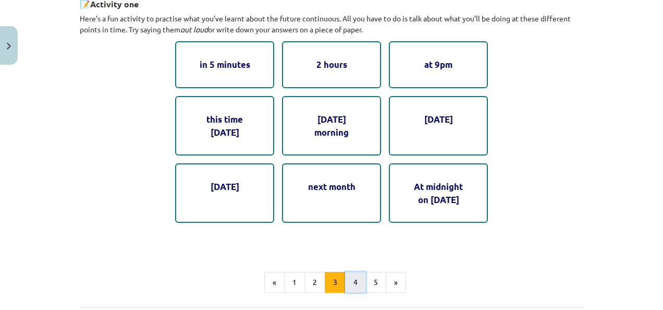
click at [355, 274] on button "4" at bounding box center [355, 282] width 21 height 21
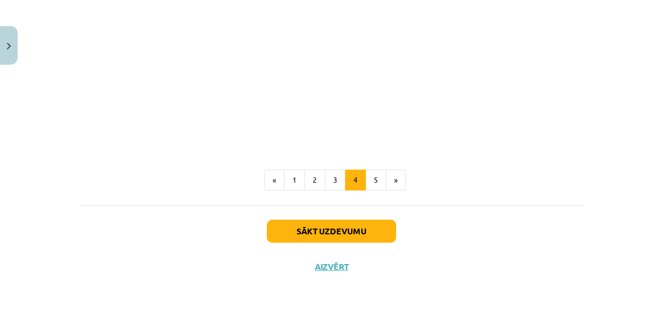
scroll to position [663, 0]
click at [374, 176] on button "5" at bounding box center [376, 179] width 21 height 21
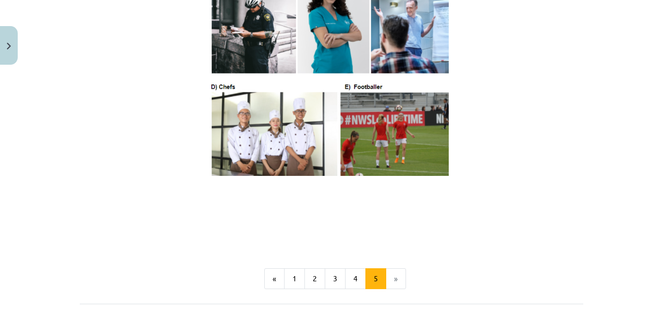
scroll to position [614, 0]
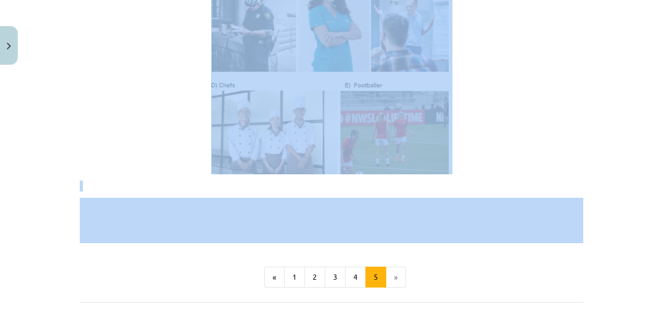
drag, startPoint x: 653, startPoint y: 218, endPoint x: 654, endPoint y: 181, distance: 36.5
click at [654, 181] on div "Mācību tēma: Angļu valoda i - 10.[PERSON_NAME] 1.ieskaites mācību materiāls #4 …" at bounding box center [331, 155] width 663 height 310
drag, startPoint x: 654, startPoint y: 181, endPoint x: 615, endPoint y: 165, distance: 42.0
click at [615, 165] on div "Mācību tēma: Angļu valoda i - 10.[PERSON_NAME] 1.ieskaites mācību materiāls #4 …" at bounding box center [331, 155] width 663 height 310
click at [617, 165] on div "Mācību tēma: Angļu valoda i - 10.[PERSON_NAME] 1.ieskaites mācību materiāls #4 …" at bounding box center [331, 155] width 663 height 310
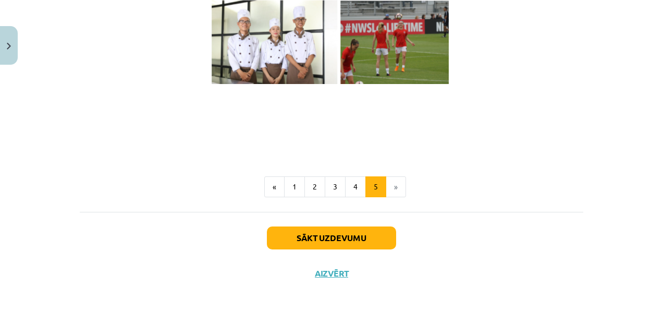
scroll to position [721, 0]
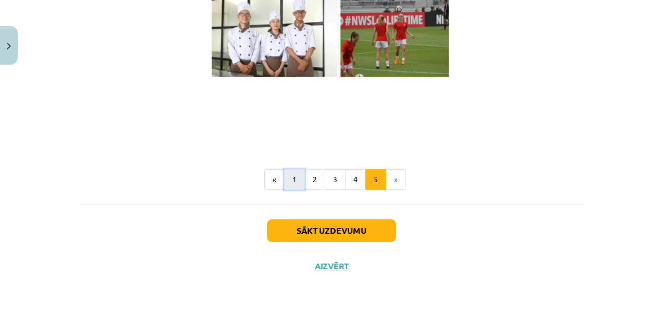
click at [291, 189] on button "1" at bounding box center [294, 179] width 21 height 21
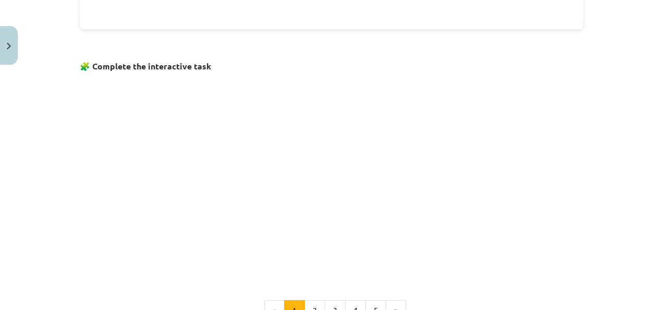
scroll to position [746, 0]
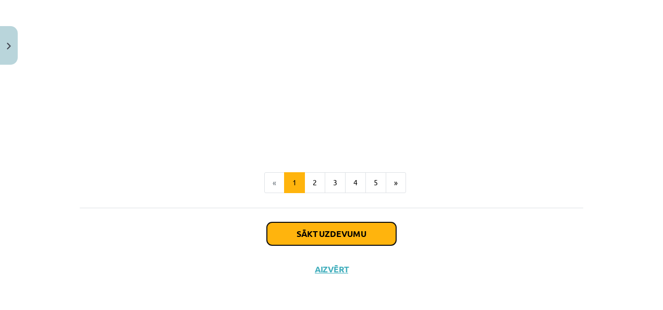
click at [332, 226] on button "Sākt uzdevumu" at bounding box center [331, 233] width 129 height 23
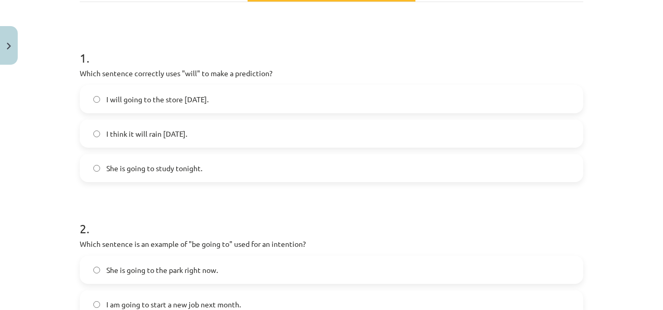
scroll to position [179, 0]
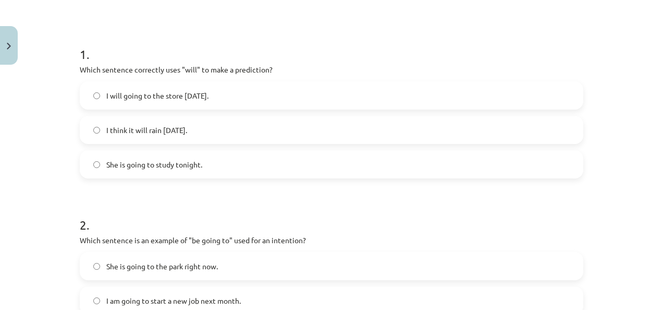
click at [184, 132] on span "I think it will rain [DATE]." at bounding box center [146, 130] width 81 height 11
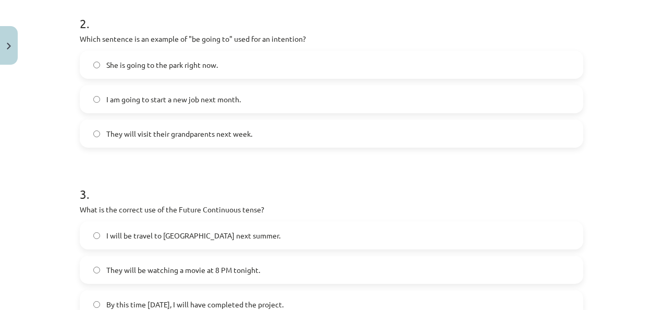
scroll to position [383, 0]
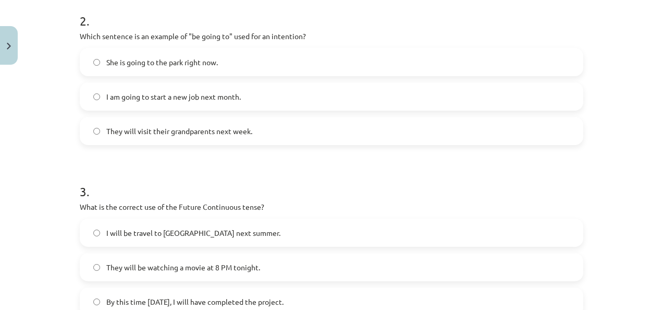
click at [221, 98] on span "I am going to start a new job next month." at bounding box center [173, 96] width 135 height 11
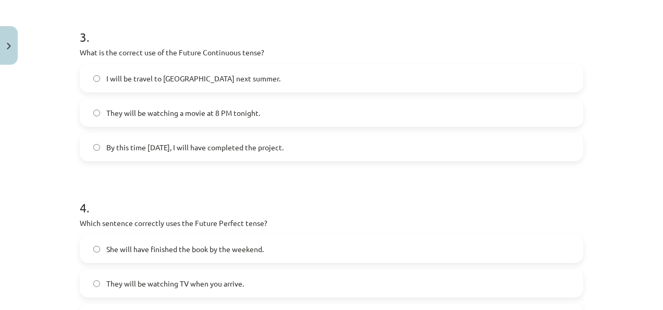
scroll to position [535, 0]
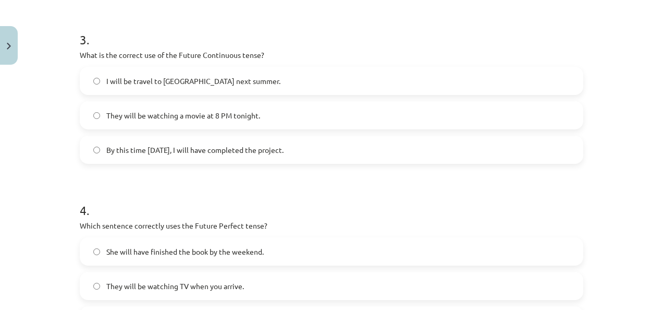
click at [190, 122] on label "They will be watching a movie at 8 PM tonight." at bounding box center [332, 115] width 502 height 26
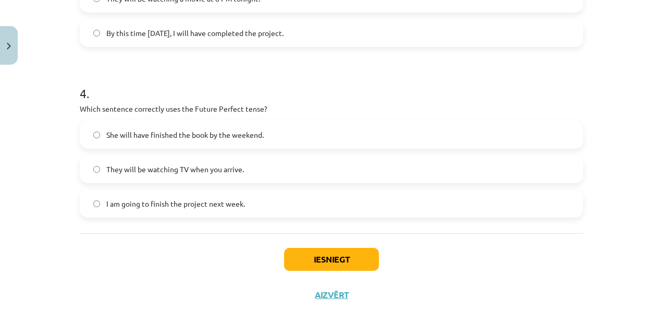
scroll to position [679, 0]
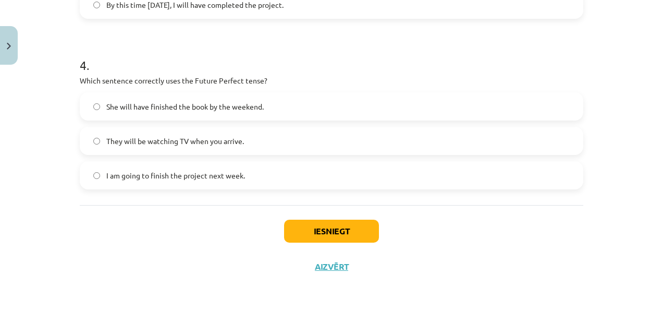
click at [193, 98] on label "She will have finished the book by the weekend." at bounding box center [332, 106] width 502 height 26
click at [331, 225] on button "Iesniegt" at bounding box center [331, 231] width 95 height 23
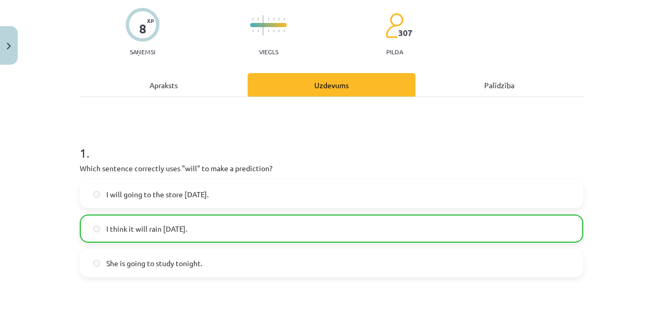
scroll to position [712, 0]
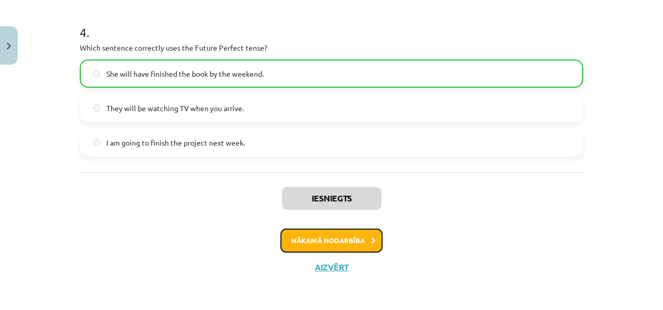
click at [314, 233] on button "Nākamā nodarbība" at bounding box center [332, 240] width 102 height 24
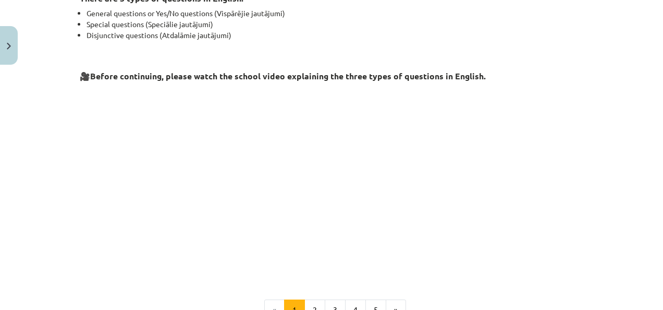
scroll to position [0, 0]
